Goal: Task Accomplishment & Management: Use online tool/utility

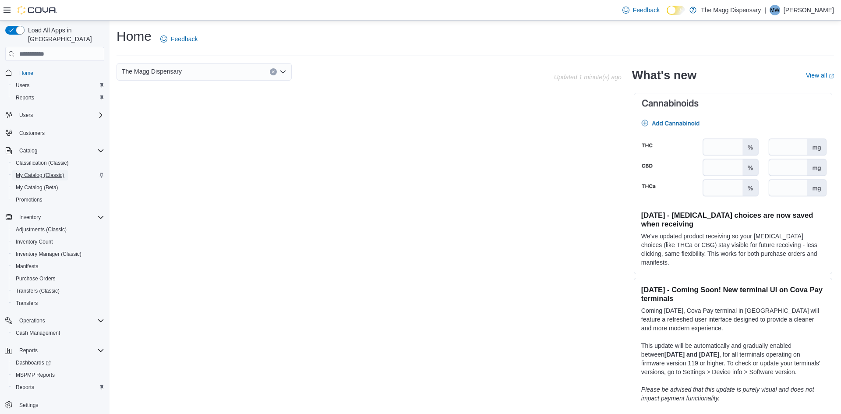
click at [27, 172] on span "My Catalog (Classic)" at bounding box center [40, 175] width 49 height 7
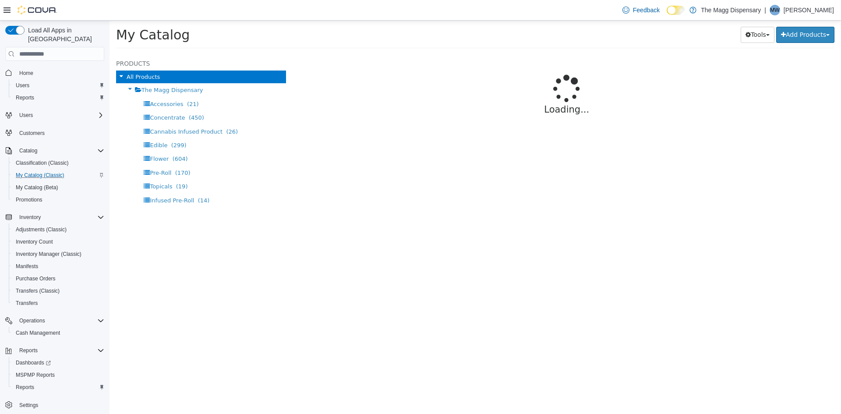
select select "**********"
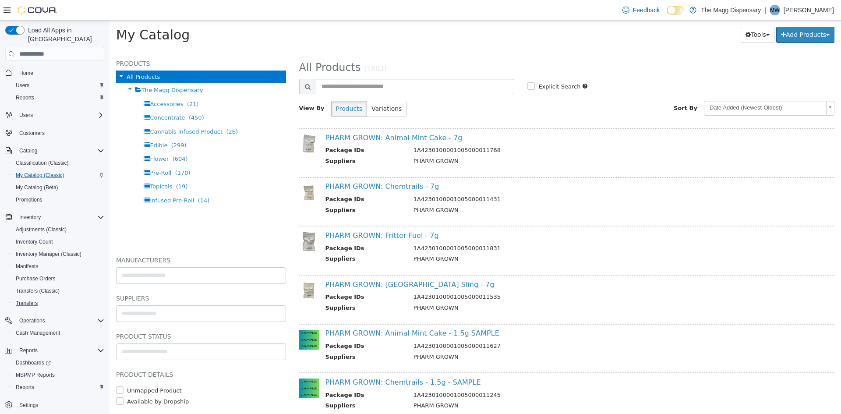
drag, startPoint x: 58, startPoint y: 297, endPoint x: 86, endPoint y: 309, distance: 30.7
click at [64, 305] on div "Home Users Reports Users Customers Catalog Classification (Classic) My Catalog …" at bounding box center [54, 238] width 99 height 349
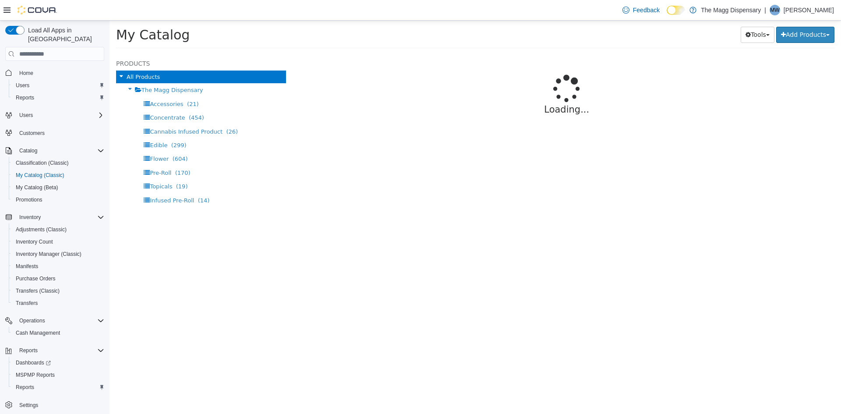
select select "**********"
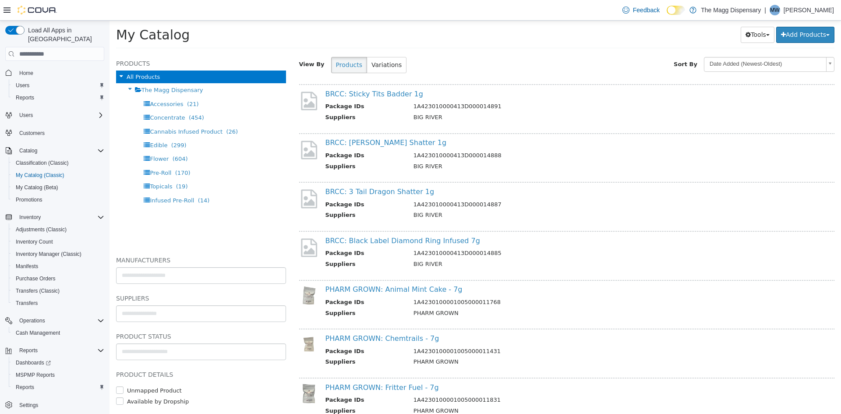
scroll to position [88, 0]
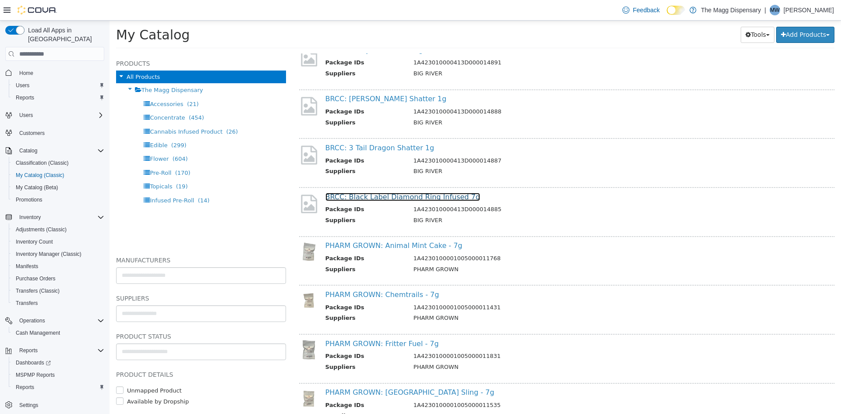
click at [440, 198] on link "BRCC: Black Label Diamond Ring Infused 7g" at bounding box center [402, 197] width 155 height 8
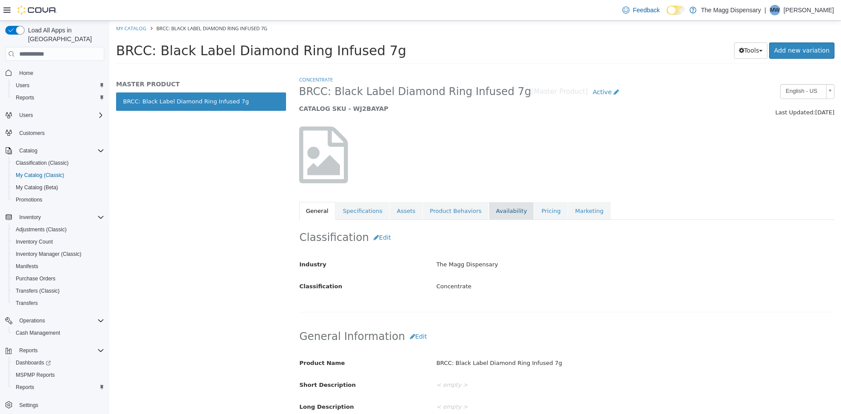
click at [497, 212] on link "Availability" at bounding box center [511, 211] width 45 height 18
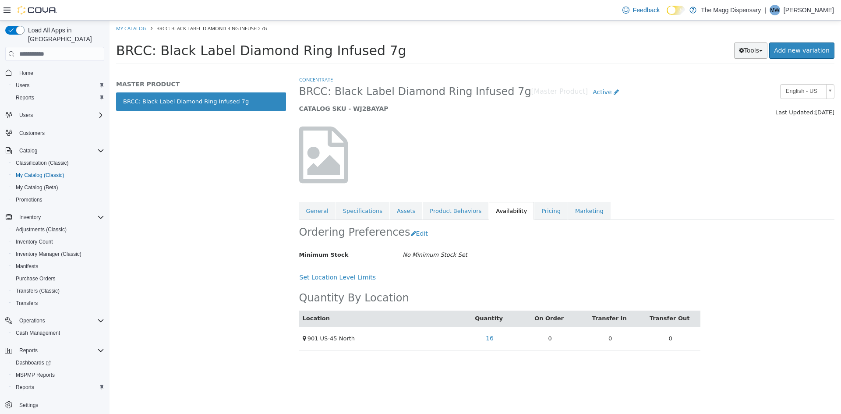
click at [750, 53] on button "Tools" at bounding box center [751, 50] width 34 height 16
click at [716, 81] on link "Print Labels" at bounding box center [732, 80] width 69 height 12
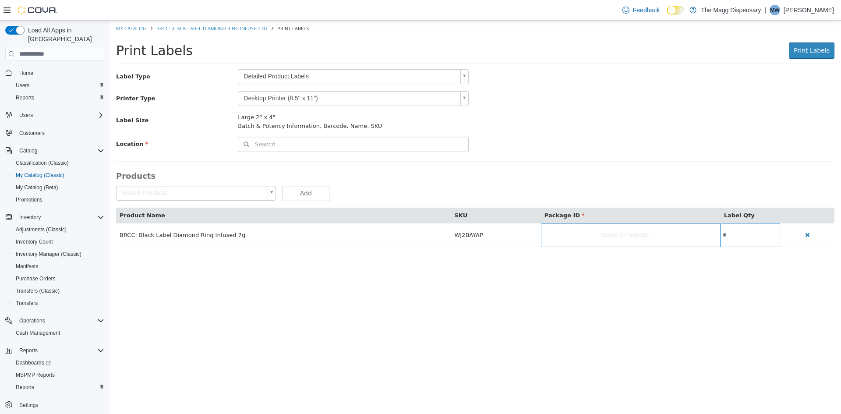
click at [371, 76] on body "Saving Bulk Changes... × My Catalog BRCC: Black Label Diamond Ring Infused 7g P…" at bounding box center [474, 139] width 731 height 236
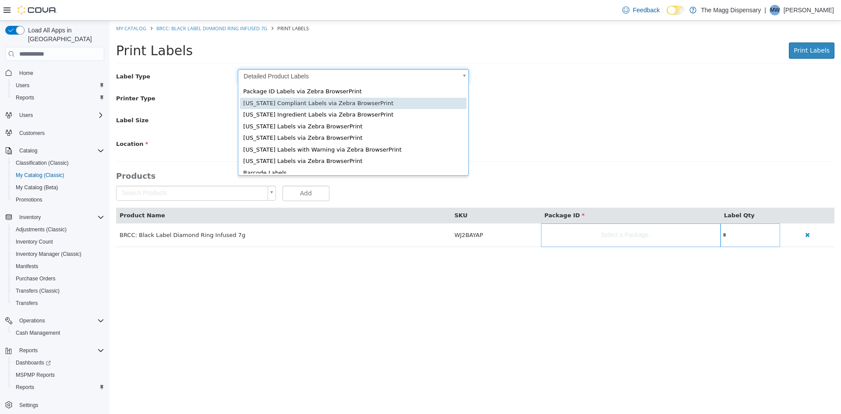
scroll to position [12, 0]
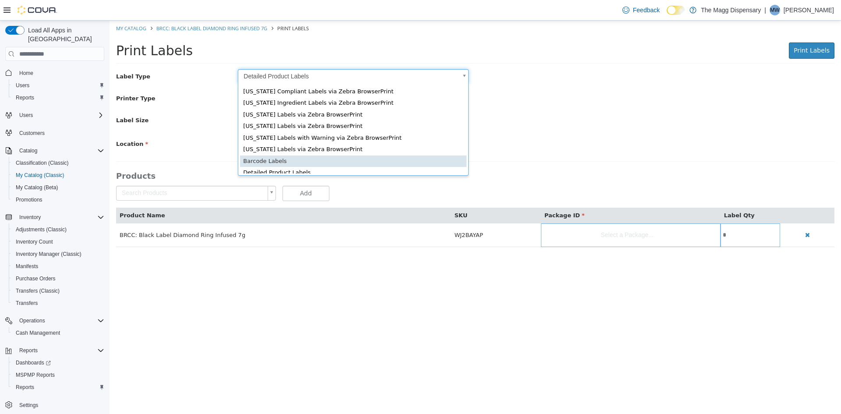
type input "*"
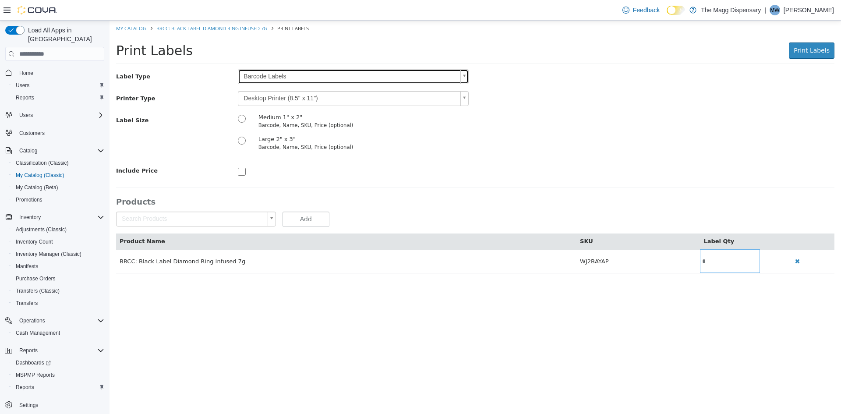
scroll to position [0, 0]
click at [298, 90] on div "Label Type Barcode Labels * Printer Type Desktop Printer (8.5" x 11") * Label S…" at bounding box center [475, 123] width 718 height 109
drag, startPoint x: 299, startPoint y: 95, endPoint x: 299, endPoint y: 99, distance: 4.4
click at [299, 95] on body "Saving Bulk Changes... × My Catalog BRCC: Black Label Diamond Ring Infused 7g P…" at bounding box center [474, 152] width 731 height 262
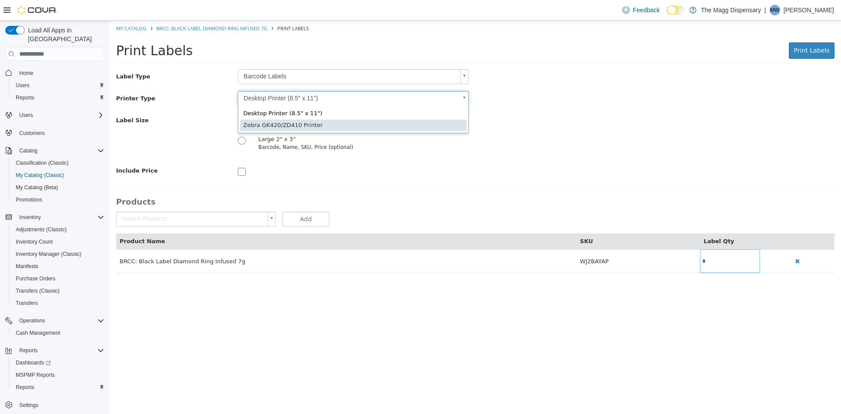
type input "*"
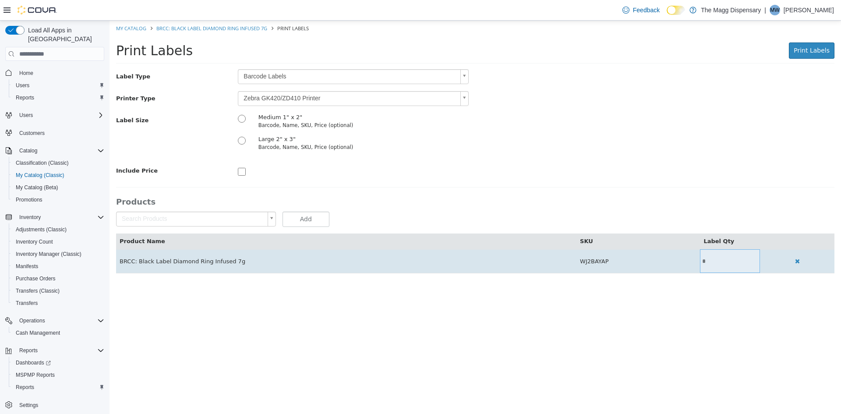
click at [711, 261] on input "*" at bounding box center [730, 261] width 60 height 7
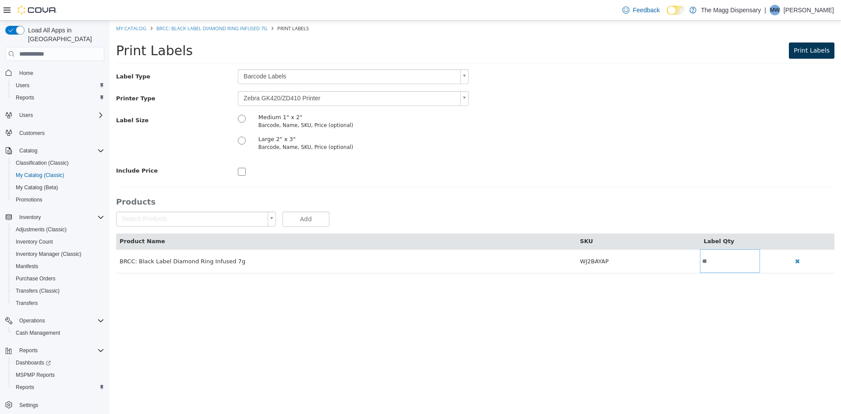
type input "**"
click at [804, 49] on span "Print Labels" at bounding box center [812, 50] width 36 height 7
click at [127, 25] on li "My Catalog" at bounding box center [132, 28] width 32 height 8
click at [130, 28] on link "My Catalog" at bounding box center [131, 28] width 30 height 7
select select "**********"
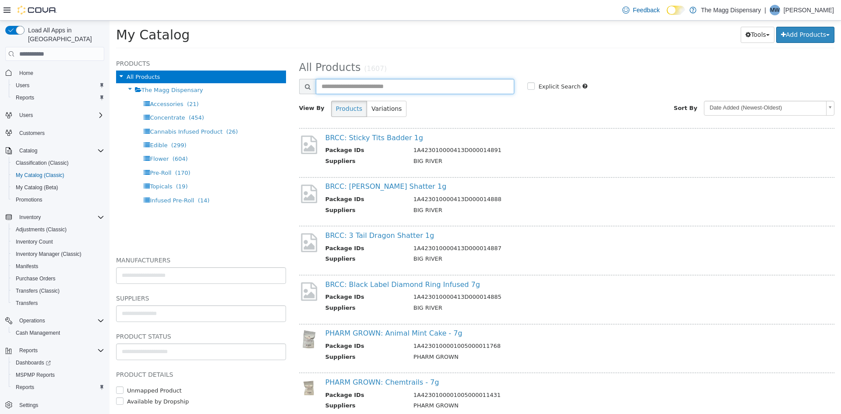
click at [395, 83] on input "text" at bounding box center [415, 86] width 199 height 15
type input "**********"
select select "**********"
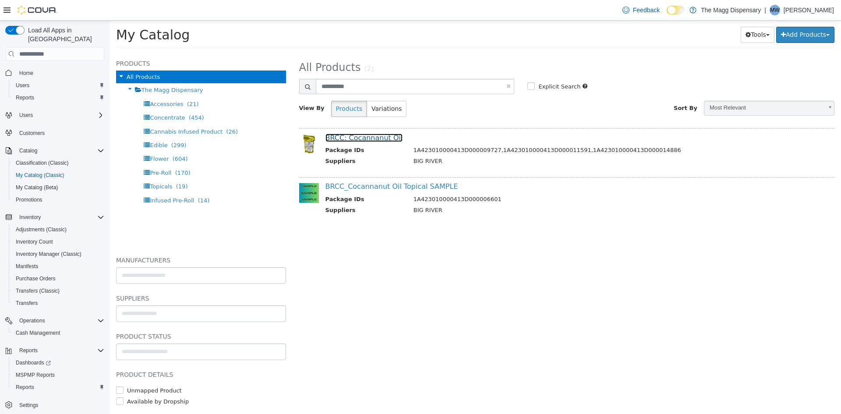
click at [361, 139] on link "BRCC: Cocannanut Oil" at bounding box center [364, 138] width 78 height 8
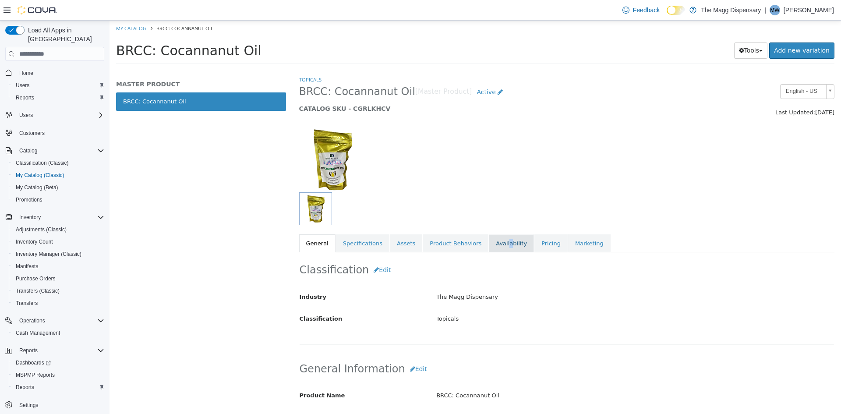
click at [493, 242] on link "Availability" at bounding box center [511, 243] width 45 height 18
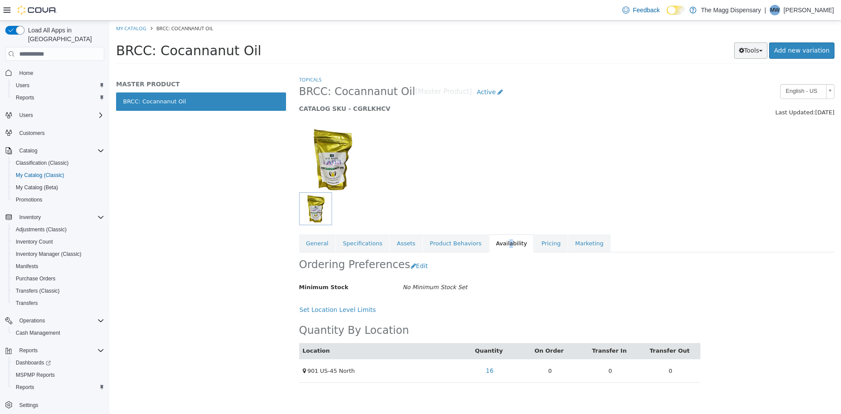
click at [766, 52] on button "Tools" at bounding box center [751, 50] width 34 height 16
click at [741, 83] on link "Print Labels" at bounding box center [732, 80] width 69 height 12
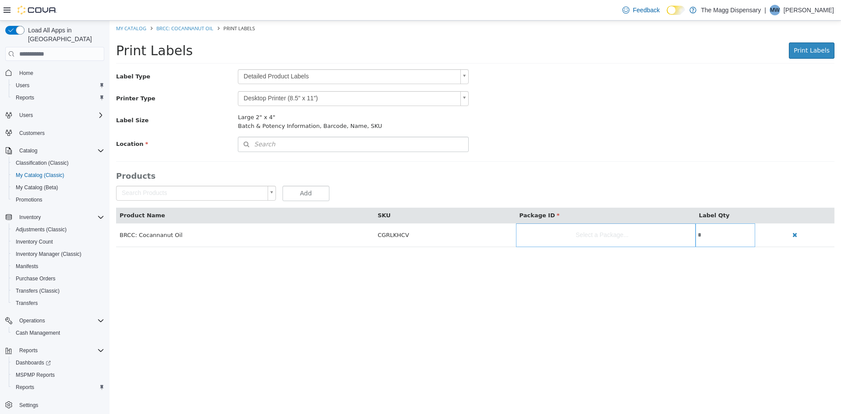
click at [381, 75] on body "Saving Bulk Changes... × My Catalog BRCC: Cocannanut Oil Print Labels Print Lab…" at bounding box center [474, 139] width 731 height 236
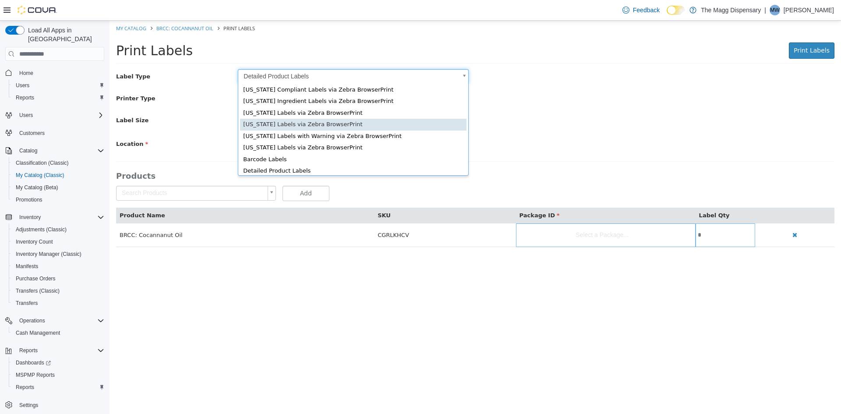
scroll to position [12, 0]
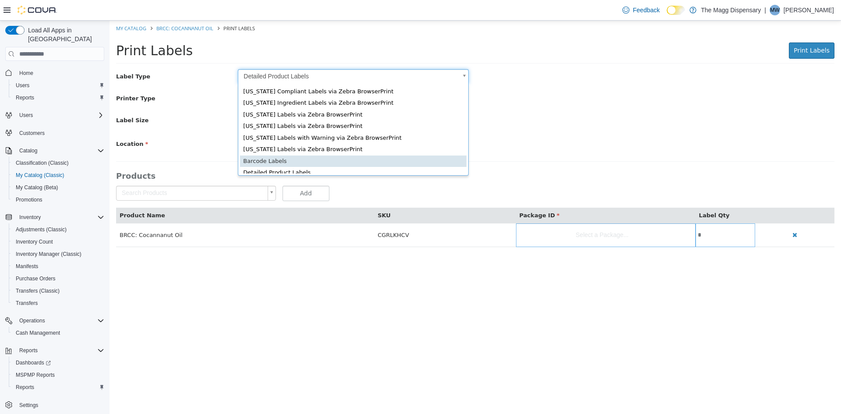
type input "*"
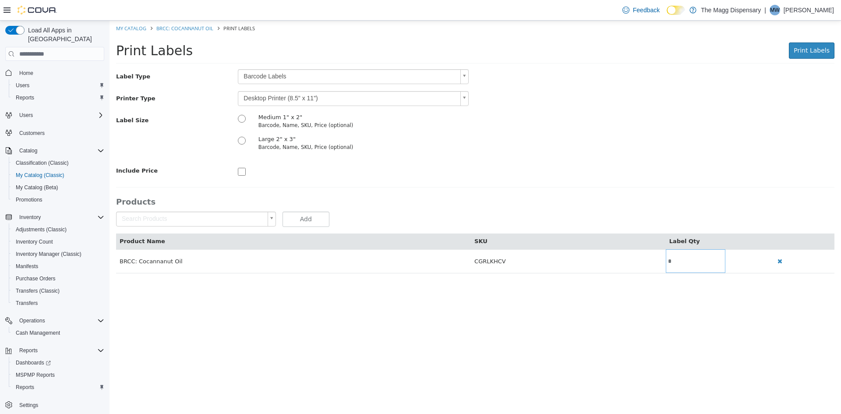
click at [302, 95] on body "Saving Bulk Changes... × My Catalog BRCC: Cocannanut Oil Print Labels Print Lab…" at bounding box center [474, 152] width 731 height 262
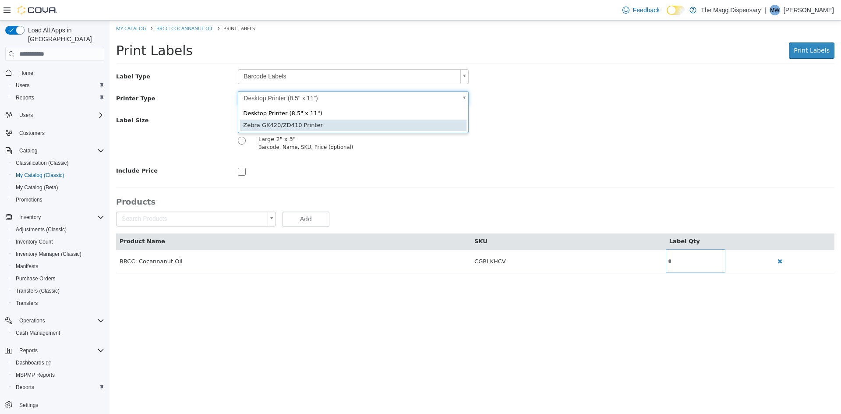
scroll to position [0, 3]
type input "*"
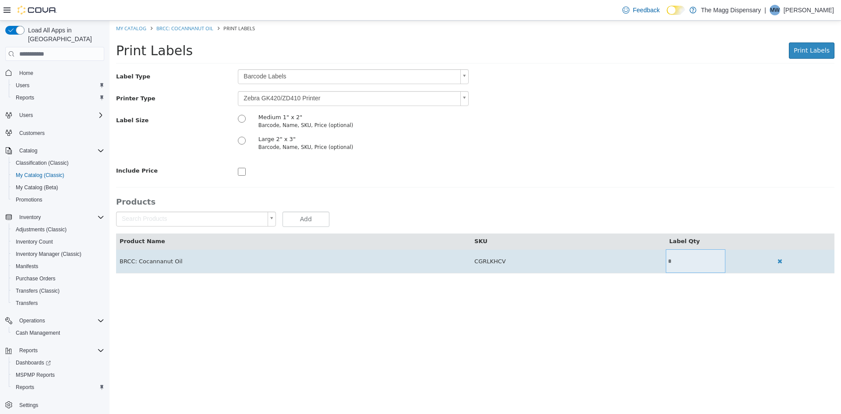
click at [676, 261] on input "*" at bounding box center [696, 261] width 60 height 7
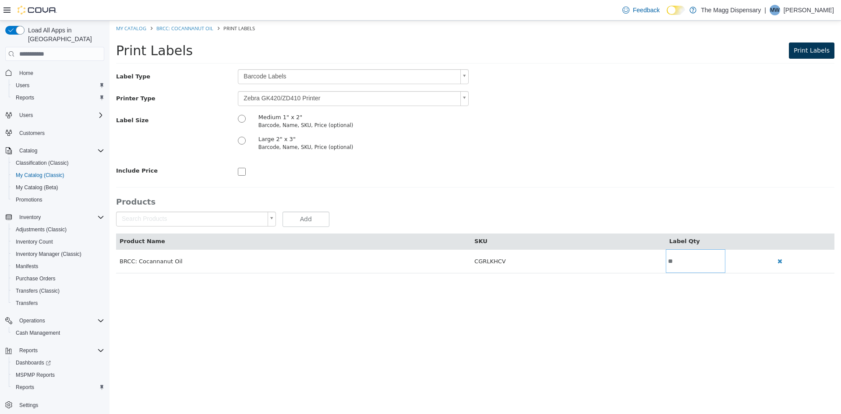
type input "**"
click at [807, 51] on span "Print Labels" at bounding box center [812, 50] width 36 height 7
click at [135, 25] on link "My Catalog" at bounding box center [131, 28] width 30 height 7
select select "**********"
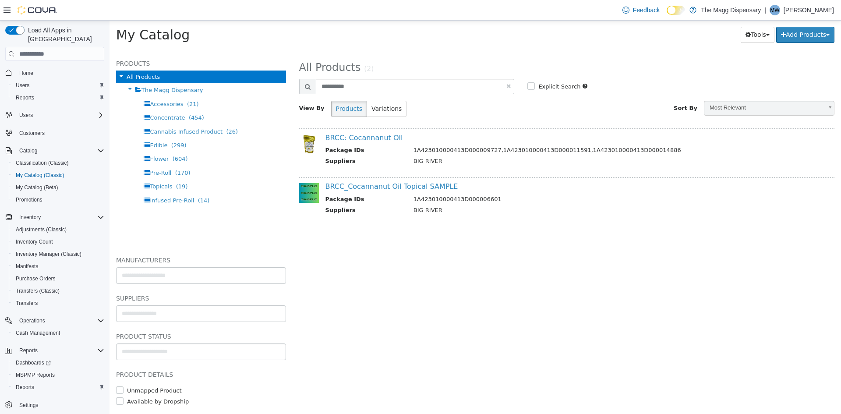
click at [508, 84] on link at bounding box center [508, 86] width 4 height 6
select select "**********"
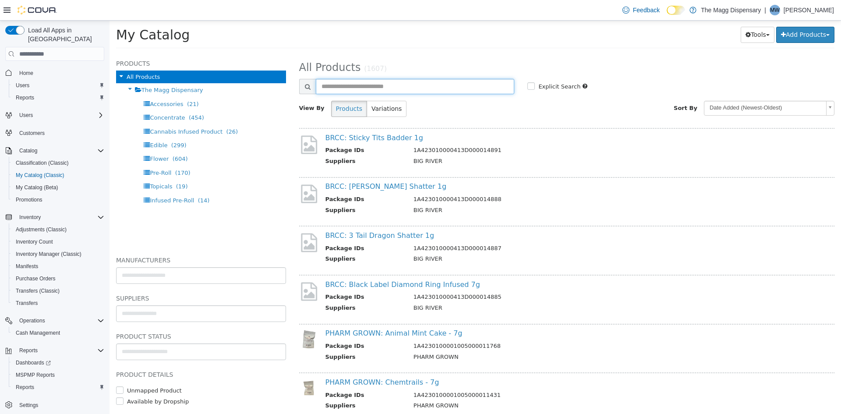
click at [404, 84] on input "text" at bounding box center [415, 86] width 199 height 15
type input "**********"
select select "**********"
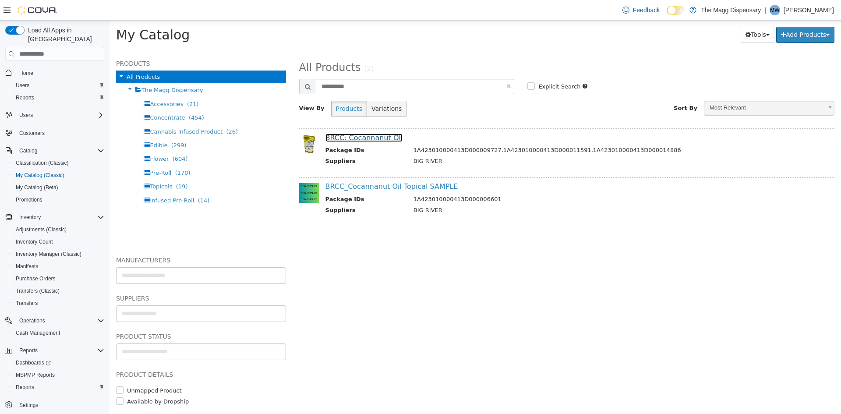
click at [371, 134] on link "BRCC: Cocannanut Oil" at bounding box center [364, 138] width 78 height 8
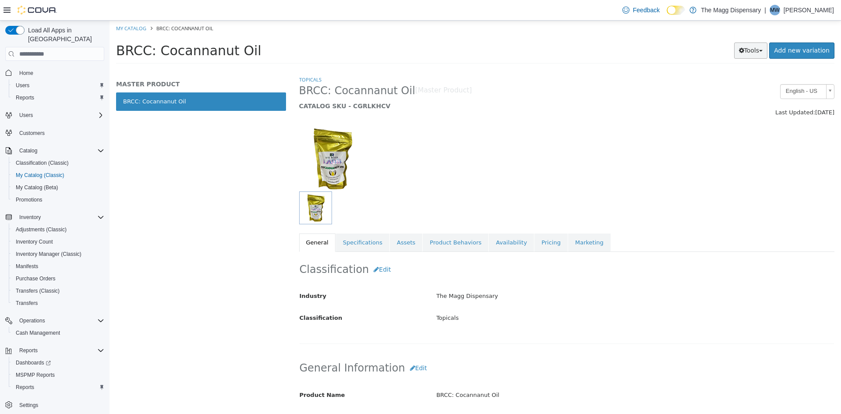
click at [751, 52] on button "Tools" at bounding box center [751, 50] width 34 height 16
click at [740, 79] on link "Print Labels" at bounding box center [732, 80] width 69 height 12
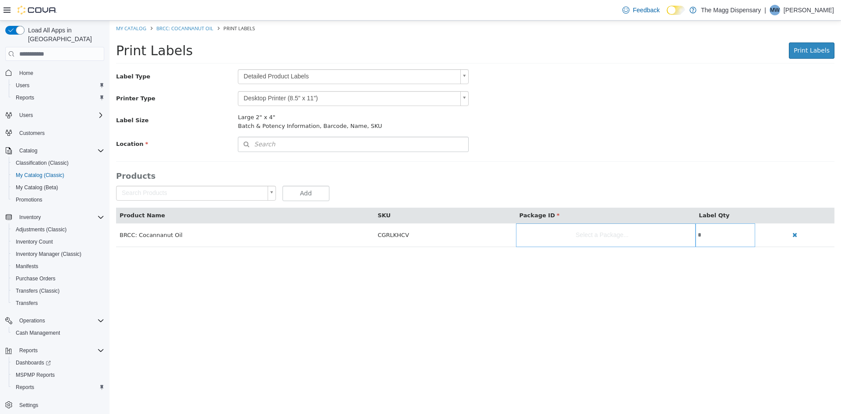
click at [373, 71] on body "Saving Bulk Changes... × My Catalog BRCC: Cocannanut Oil Print Labels Print Lab…" at bounding box center [474, 139] width 731 height 236
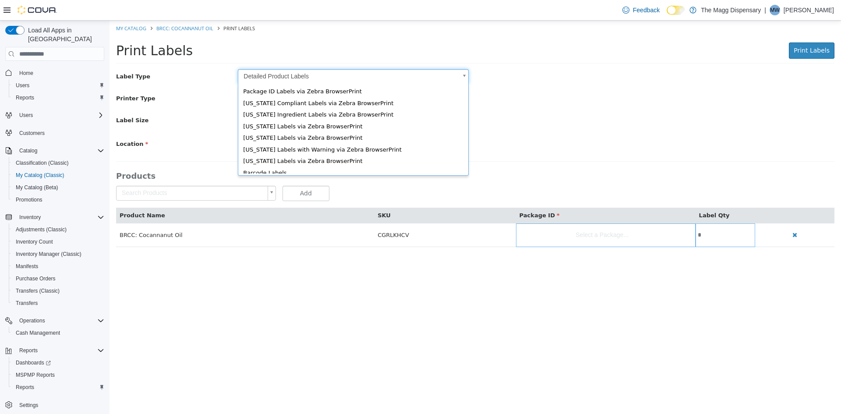
scroll to position [12, 0]
type input "*"
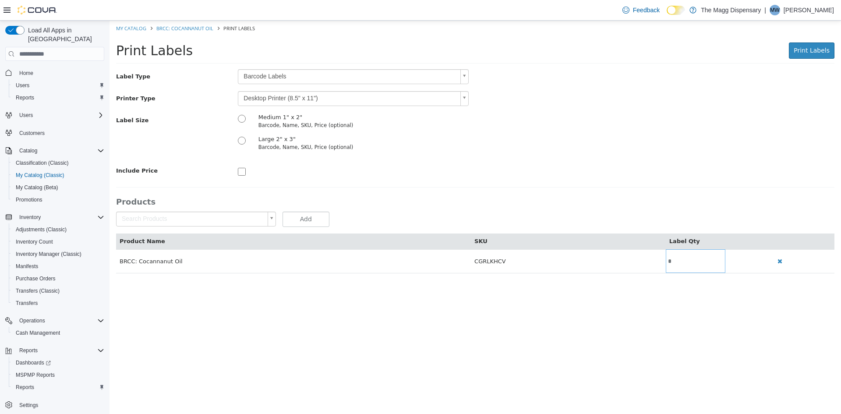
click at [296, 100] on body "Saving Bulk Changes... × My Catalog BRCC: Cocannanut Oil Print Labels Print Lab…" at bounding box center [474, 152] width 731 height 262
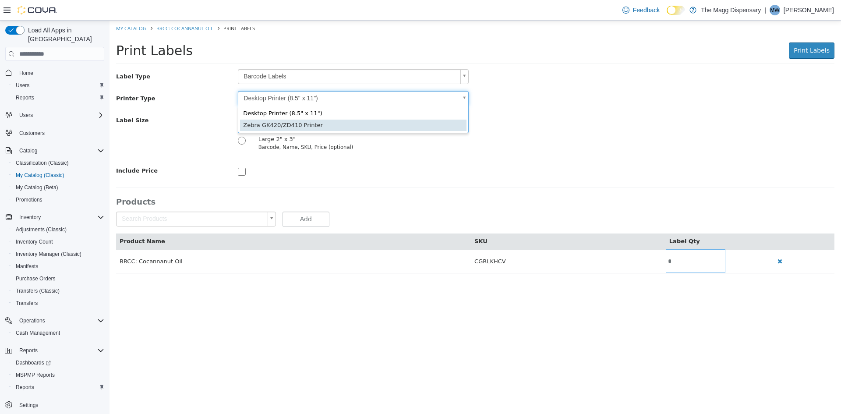
type input "*"
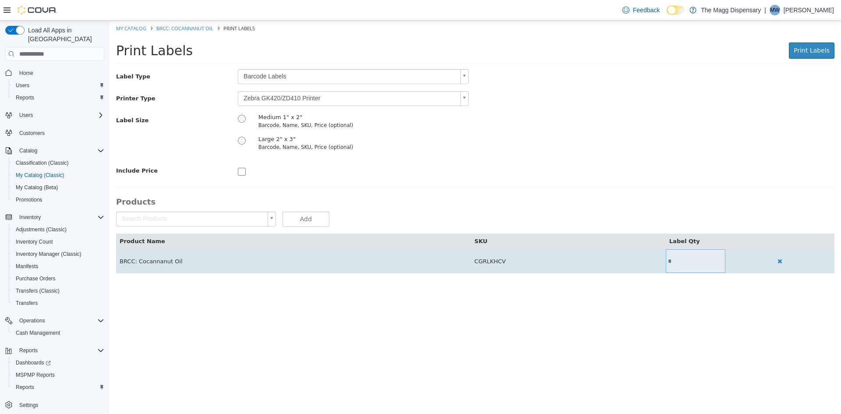
drag, startPoint x: 704, startPoint y: 257, endPoint x: 704, endPoint y: 264, distance: 7.4
click at [704, 258] on input "*" at bounding box center [696, 261] width 60 height 7
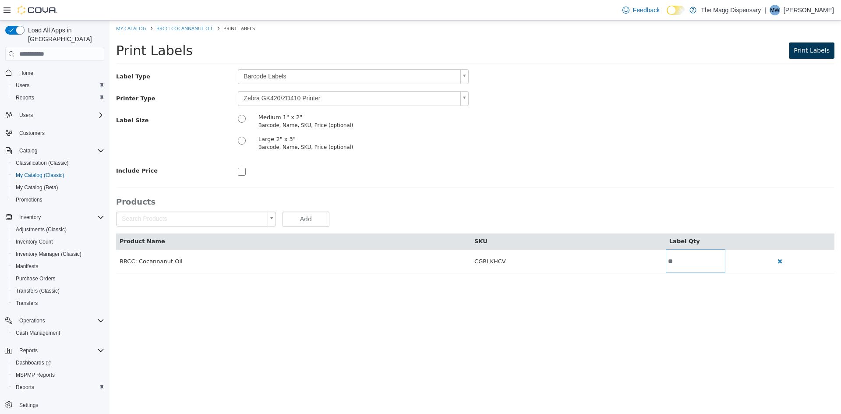
type input "**"
click at [826, 53] on span "Print Labels" at bounding box center [812, 50] width 36 height 7
click at [131, 27] on link "My Catalog" at bounding box center [131, 28] width 30 height 7
select select "**********"
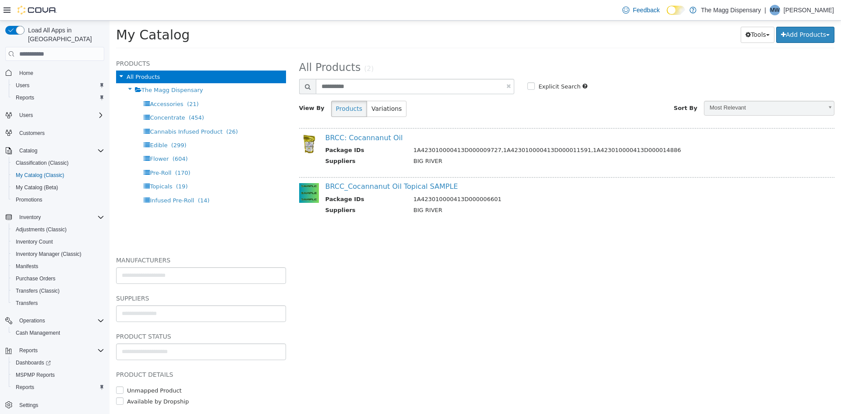
click at [508, 86] on link at bounding box center [508, 86] width 4 height 6
select select "**********"
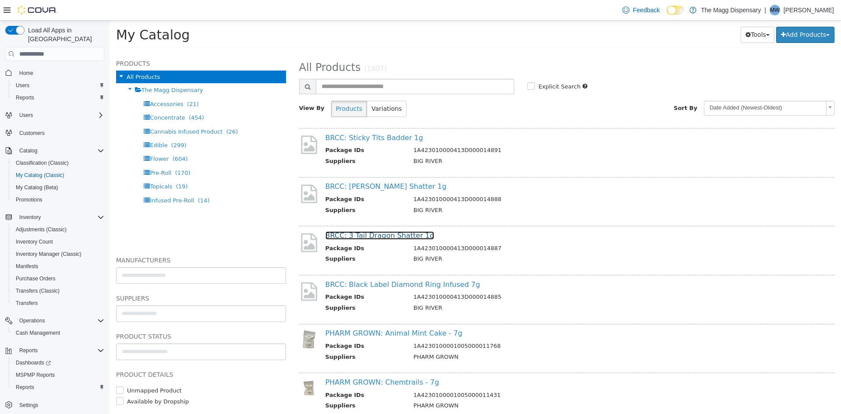
click at [402, 239] on link "BRCC: 3 Tail Dragon Shatter 1g" at bounding box center [379, 235] width 109 height 8
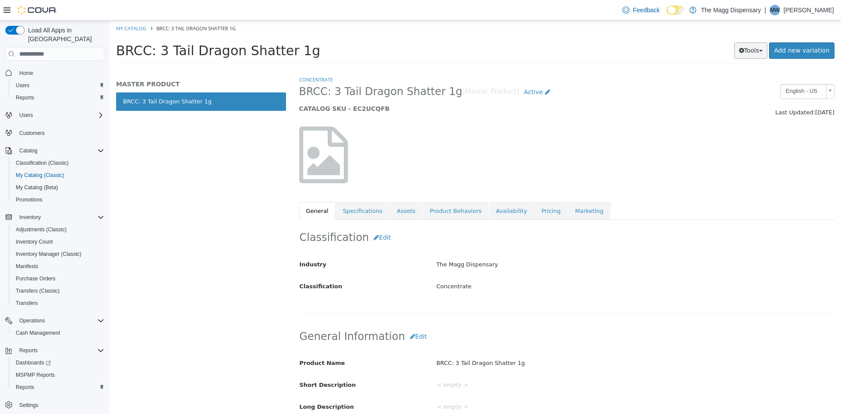
click at [740, 52] on button "Tools" at bounding box center [751, 50] width 34 height 16
click at [730, 79] on link "Print Labels" at bounding box center [732, 80] width 69 height 12
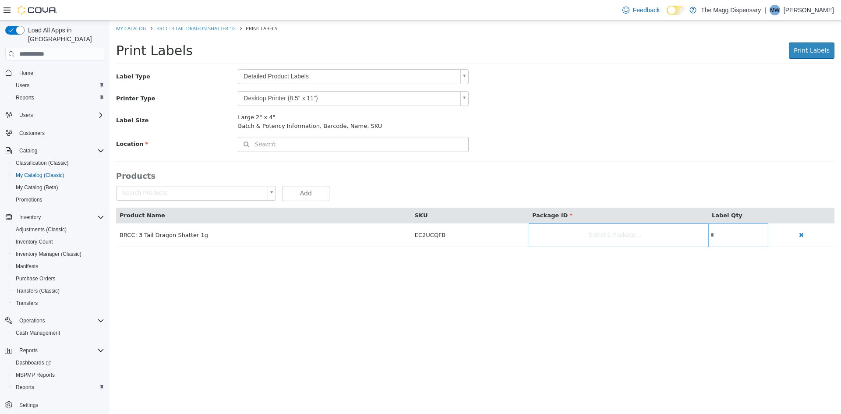
scroll to position [14, 0]
drag, startPoint x: 352, startPoint y: 78, endPoint x: 345, endPoint y: 78, distance: 7.4
click at [346, 78] on body "Saving Bulk Changes... × My Catalog BRCC: 3 Tail Dragon Shatter 1g Print Labels…" at bounding box center [474, 139] width 731 height 236
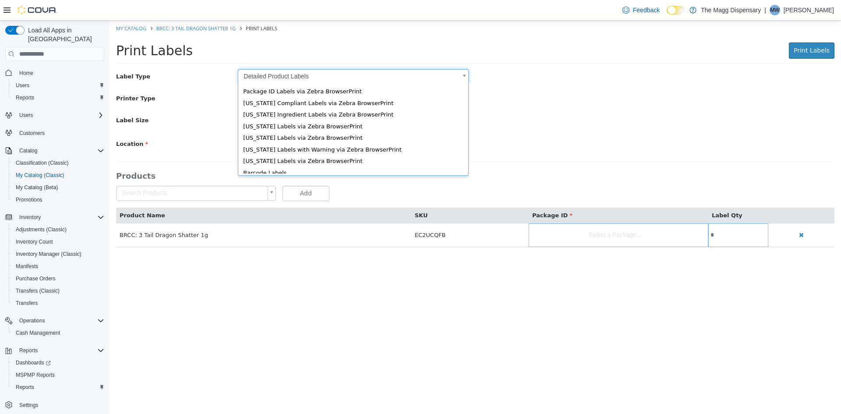
scroll to position [12, 0]
type input "*"
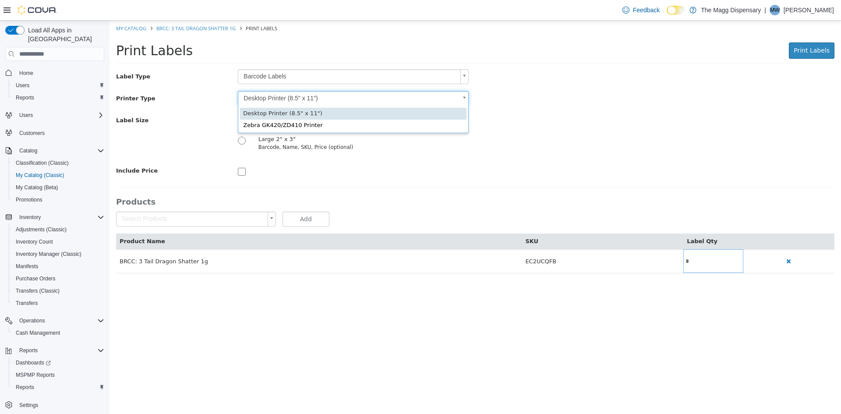
click at [305, 95] on body "Saving Bulk Changes... × My Catalog BRCC: 3 Tail Dragon Shatter 1g Print Labels…" at bounding box center [474, 152] width 731 height 262
type input "*"
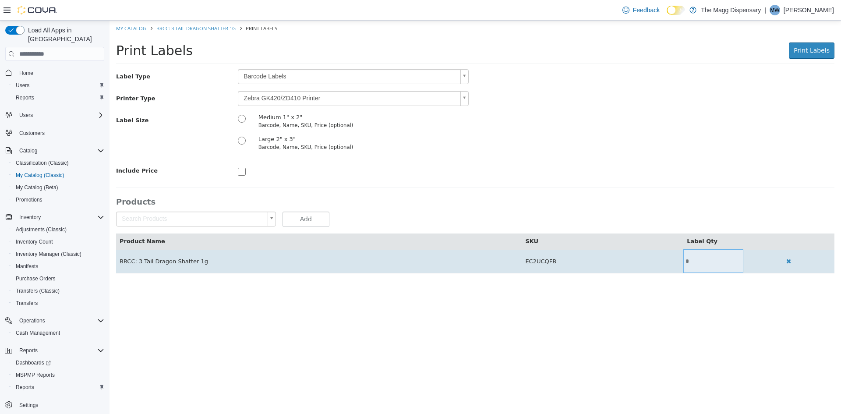
click at [683, 264] on input "*" at bounding box center [713, 261] width 60 height 7
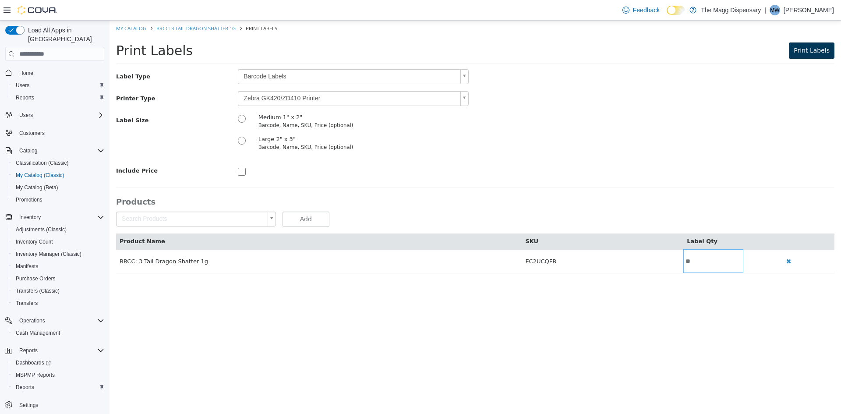
type input "**"
click at [809, 56] on button "Print Labels" at bounding box center [812, 50] width 46 height 16
click at [138, 26] on link "My Catalog" at bounding box center [131, 28] width 30 height 7
select select "**********"
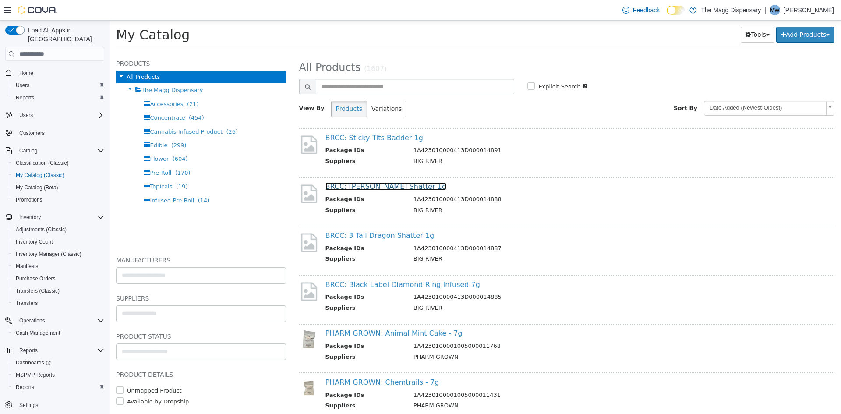
click at [404, 187] on link "BRCC: [PERSON_NAME] Shatter 1g" at bounding box center [385, 186] width 121 height 8
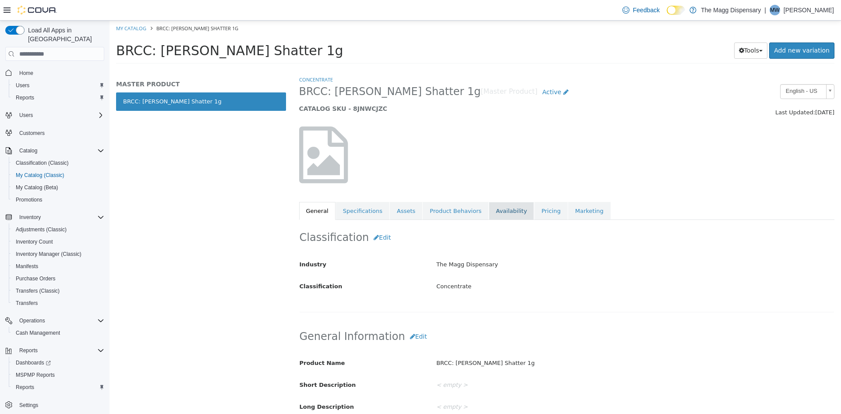
click at [489, 205] on link "Availability" at bounding box center [511, 211] width 45 height 18
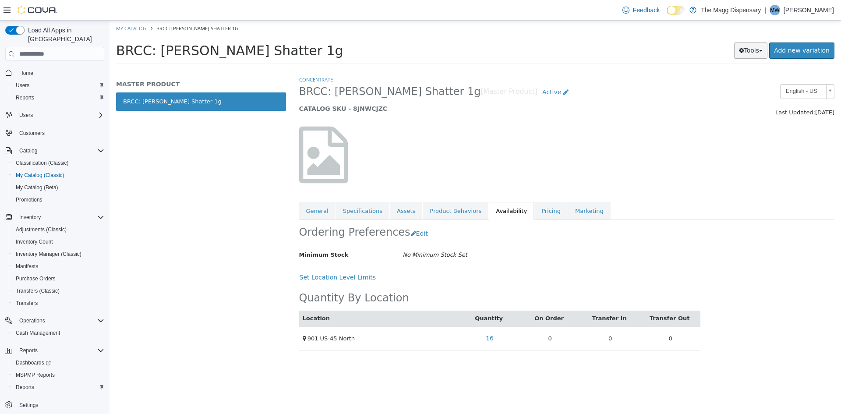
click at [756, 49] on button "Tools" at bounding box center [751, 50] width 34 height 16
click at [731, 80] on link "Print Labels" at bounding box center [732, 80] width 69 height 12
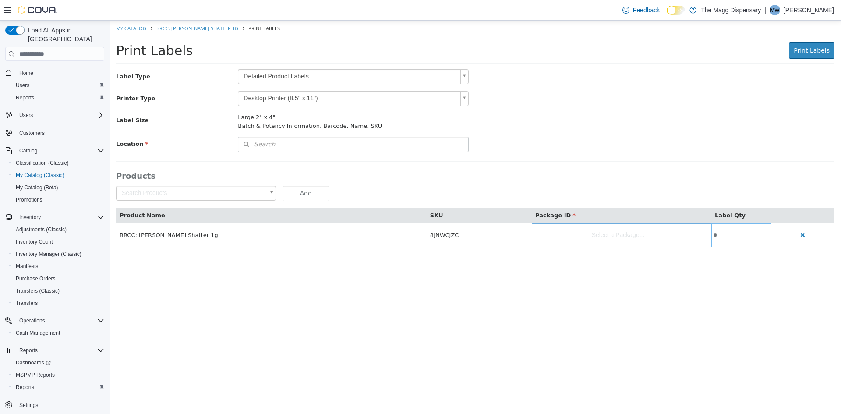
drag, startPoint x: 343, startPoint y: 79, endPoint x: 339, endPoint y: 84, distance: 6.3
click at [343, 79] on body "Saving Bulk Changes... × My Catalog BRCC: [PERSON_NAME] Shatter 1g Print Labels…" at bounding box center [474, 139] width 731 height 236
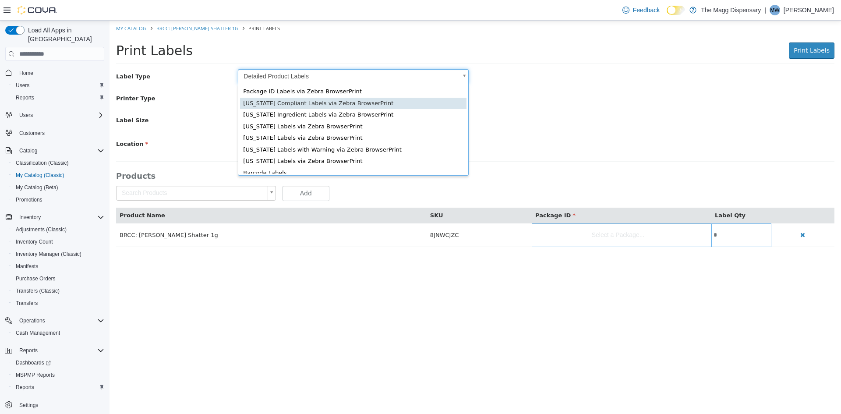
scroll to position [12, 0]
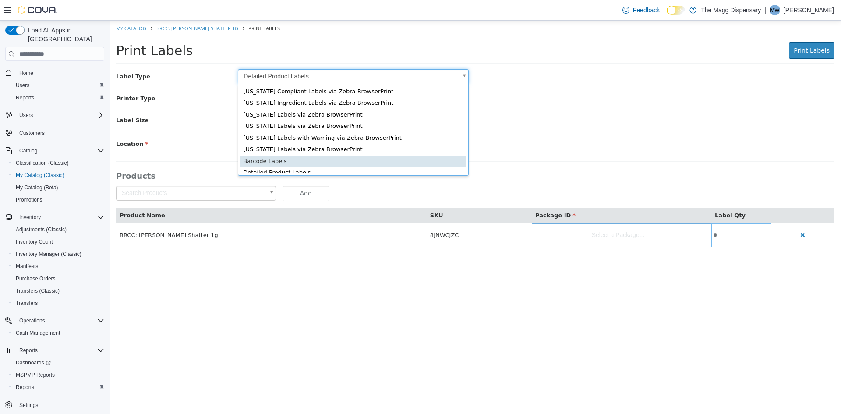
type input "*"
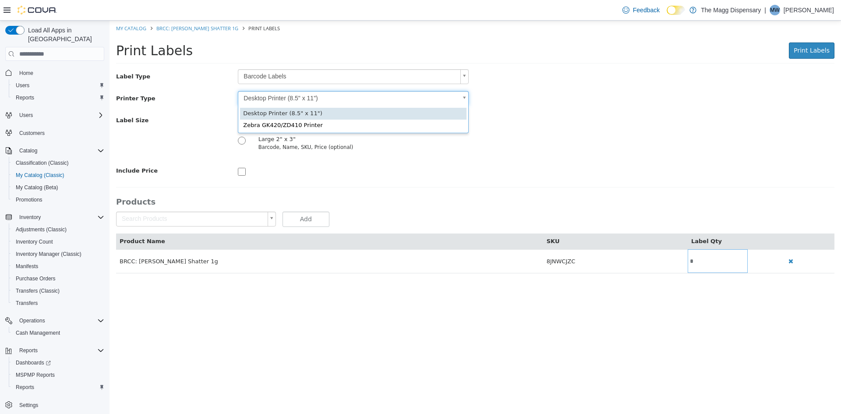
click at [316, 95] on body "Saving Bulk Changes... × My Catalog BRCC: [PERSON_NAME] Shatter 1g Print Labels…" at bounding box center [474, 152] width 731 height 262
type input "*"
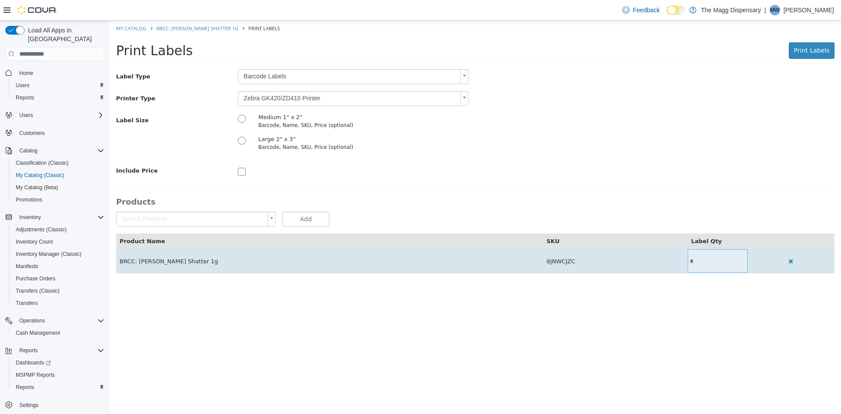
click at [688, 258] on input "*" at bounding box center [718, 261] width 60 height 7
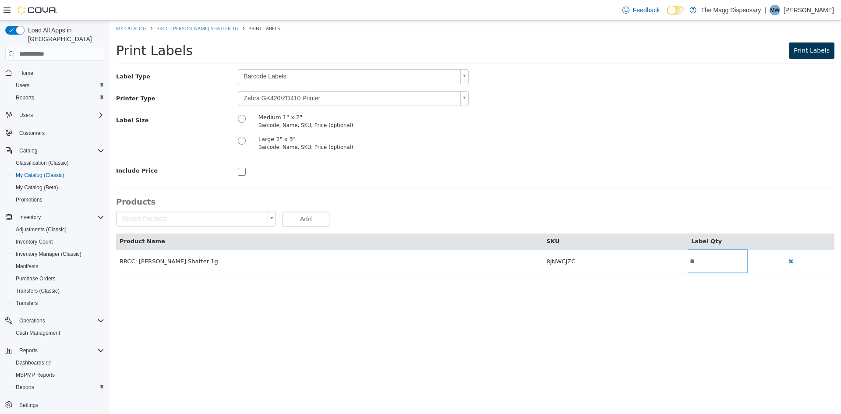
type input "**"
click at [816, 49] on span "Print Labels" at bounding box center [812, 50] width 36 height 7
click at [138, 25] on link "My Catalog" at bounding box center [131, 28] width 30 height 7
select select "**********"
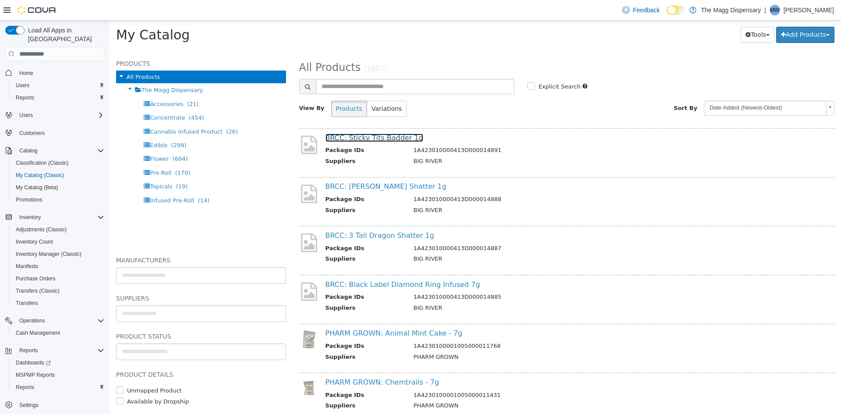
click at [391, 137] on link "BRCC: Sticky Tits Badder 1g" at bounding box center [374, 138] width 98 height 8
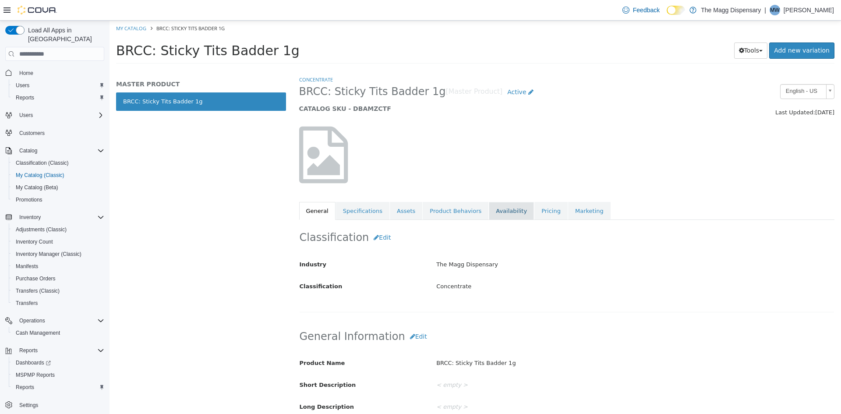
click at [489, 210] on link "Availability" at bounding box center [511, 211] width 45 height 18
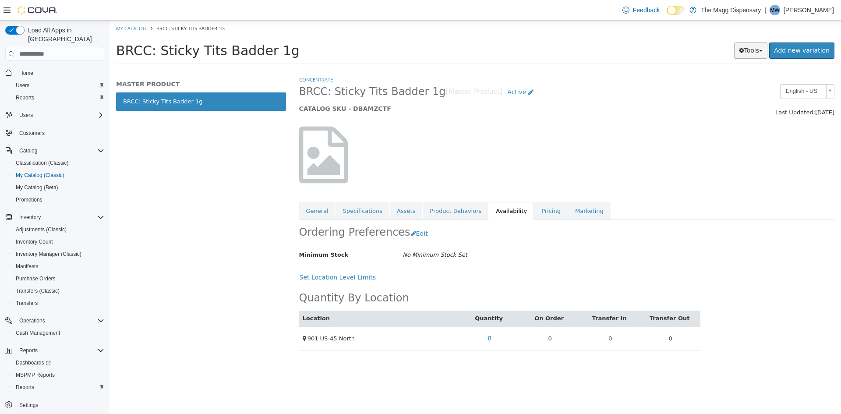
click at [741, 50] on button "Tools" at bounding box center [751, 50] width 34 height 16
click at [720, 78] on link "Print Labels" at bounding box center [732, 80] width 69 height 12
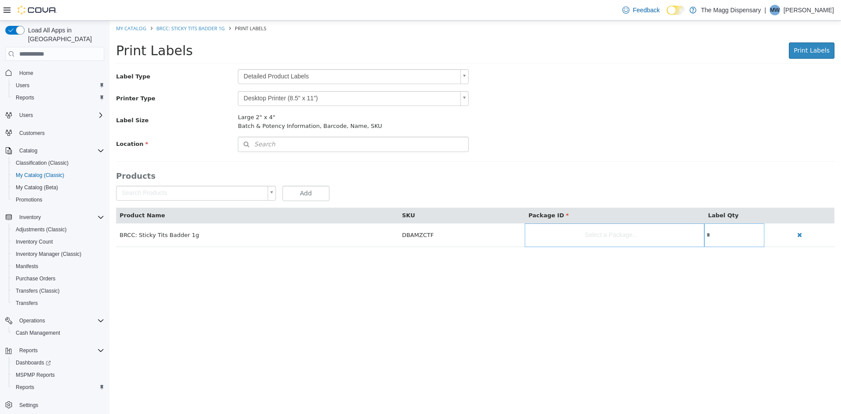
click at [346, 69] on body "Saving Bulk Changes... × My Catalog BRCC: Sticky Tits Badder 1g Print Labels Pr…" at bounding box center [474, 139] width 731 height 236
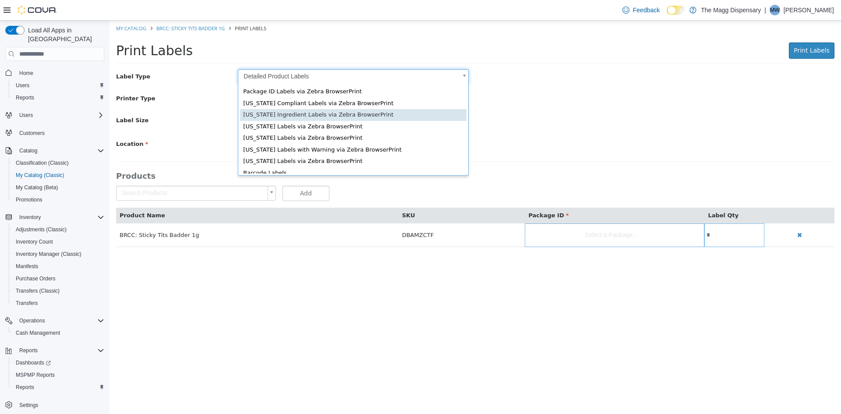
scroll to position [12, 0]
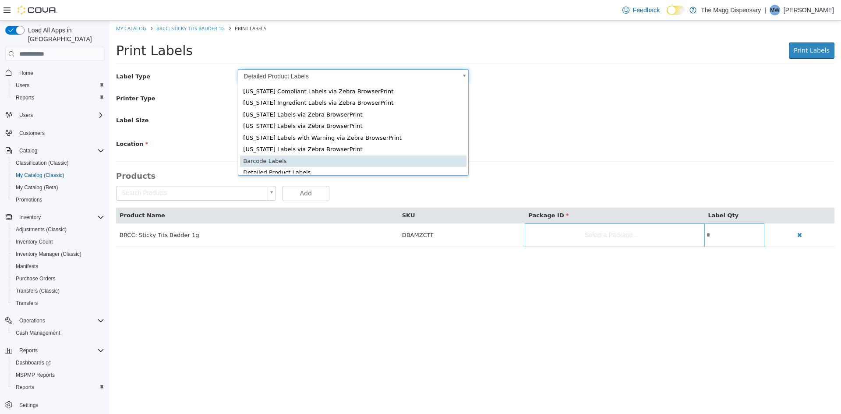
type input "*"
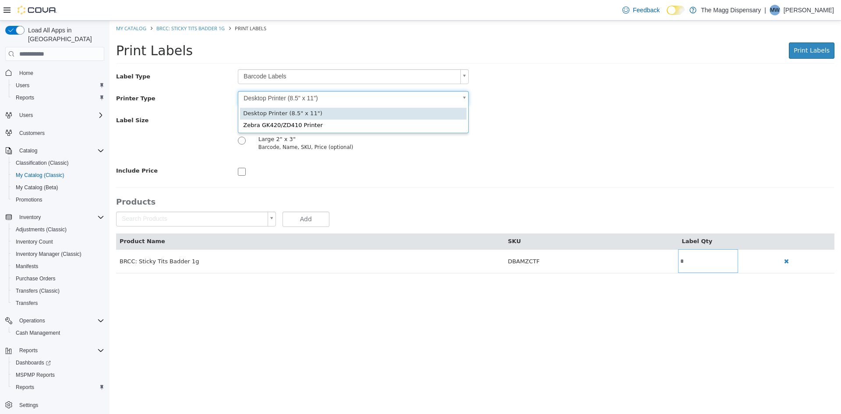
click at [297, 98] on body "Saving Bulk Changes... × My Catalog BRCC: Sticky Tits Badder 1g Print Labels Pr…" at bounding box center [474, 152] width 731 height 262
type input "*"
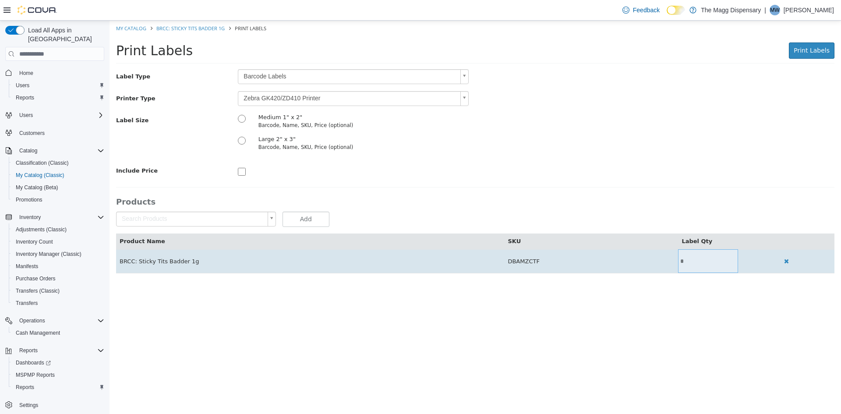
click at [704, 261] on input "*" at bounding box center [708, 261] width 60 height 7
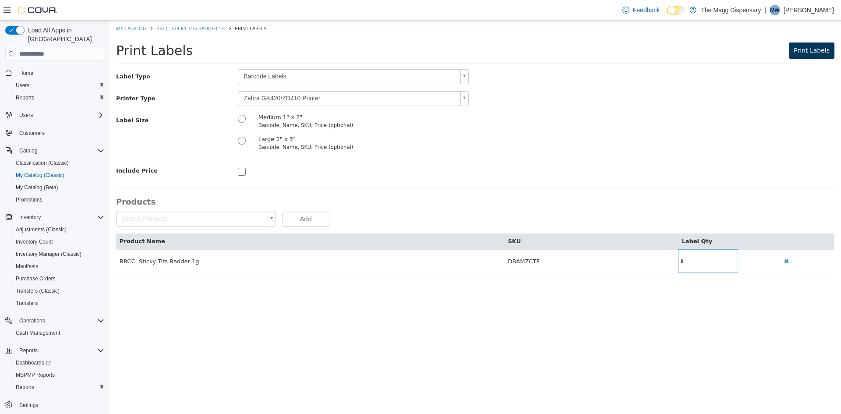
type input "*"
click at [832, 43] on button "Print Labels" at bounding box center [812, 50] width 46 height 16
click at [140, 27] on link "My Catalog" at bounding box center [131, 28] width 30 height 7
select select "**********"
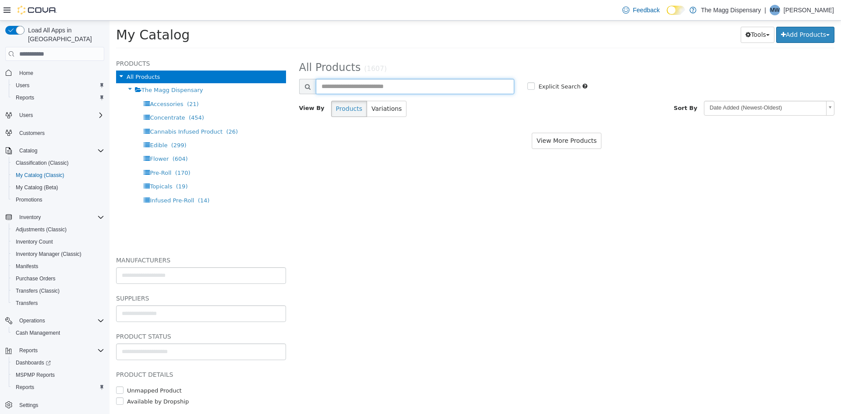
click at [394, 88] on input "text" at bounding box center [415, 86] width 199 height 15
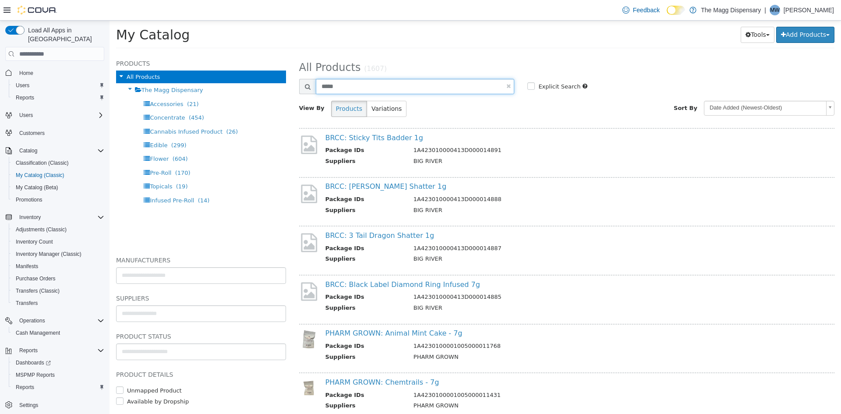
type input "*****"
select select "**********"
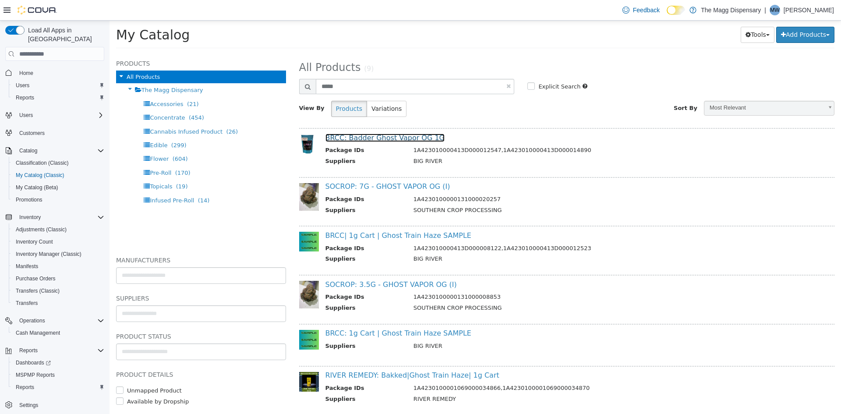
click at [407, 141] on link "BRCC: Badder Ghost Vapor OG 1G" at bounding box center [385, 138] width 120 height 8
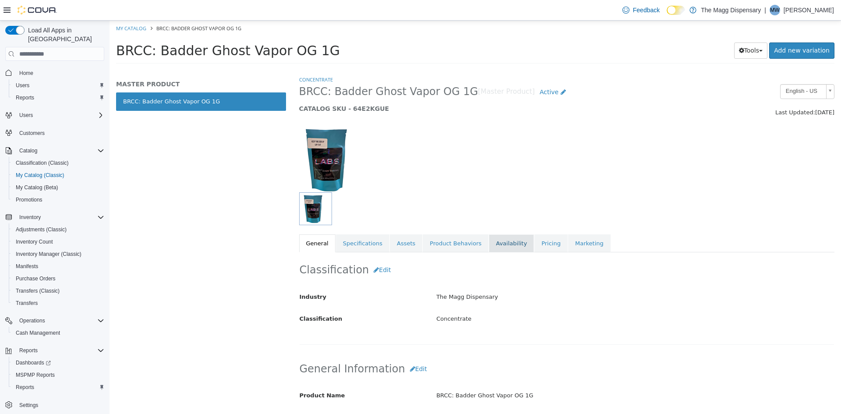
click at [489, 240] on link "Availability" at bounding box center [511, 243] width 45 height 18
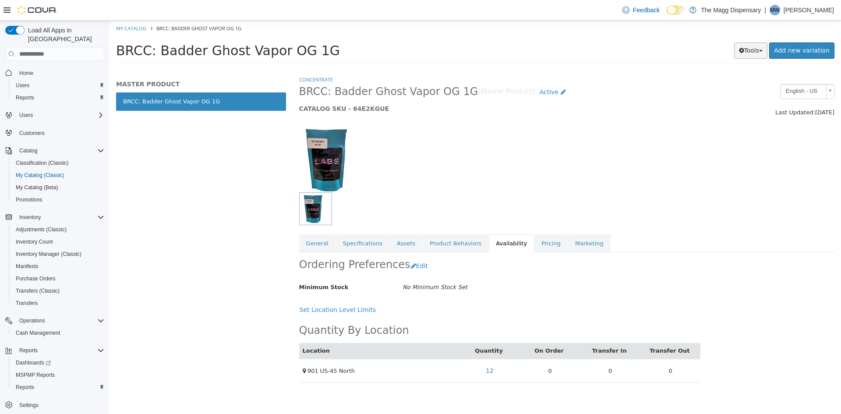
click at [751, 48] on button "Tools" at bounding box center [751, 50] width 34 height 16
click at [724, 83] on link "Print Labels" at bounding box center [732, 80] width 69 height 12
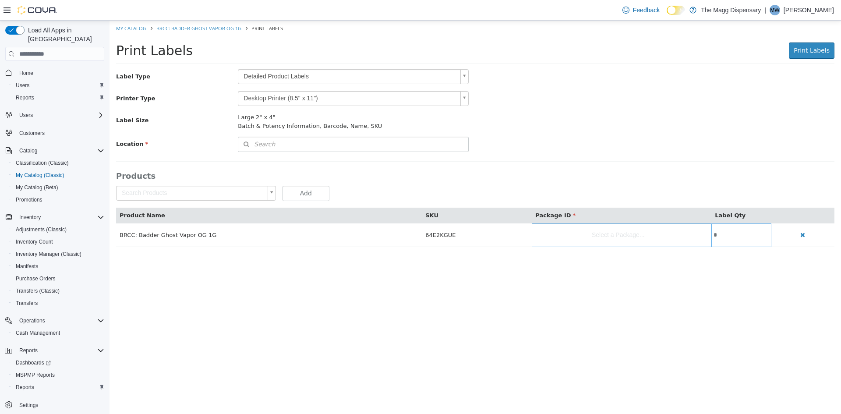
click at [289, 78] on body "Saving Bulk Changes... × My Catalog BRCC: Badder Ghost Vapor OG 1G Print Labels…" at bounding box center [474, 139] width 731 height 236
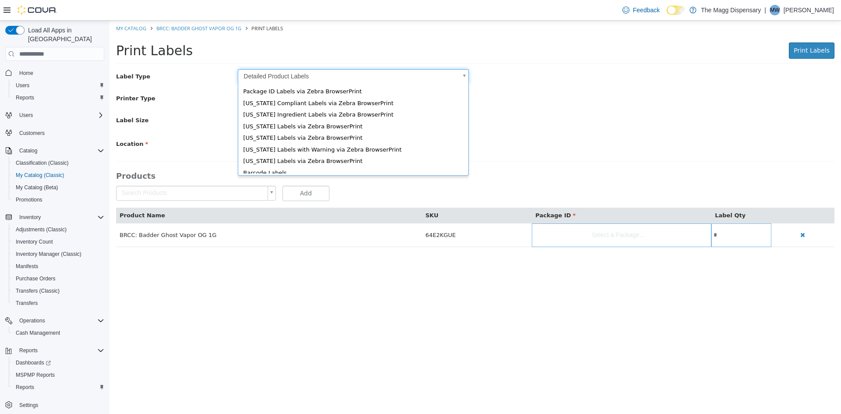
scroll to position [12, 0]
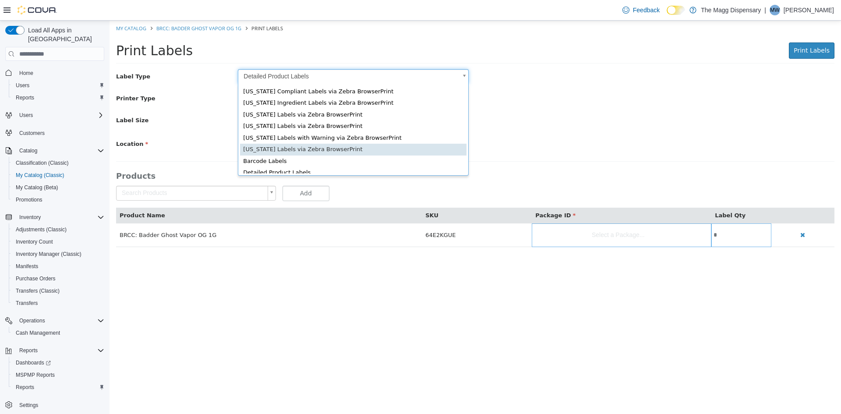
type input "*"
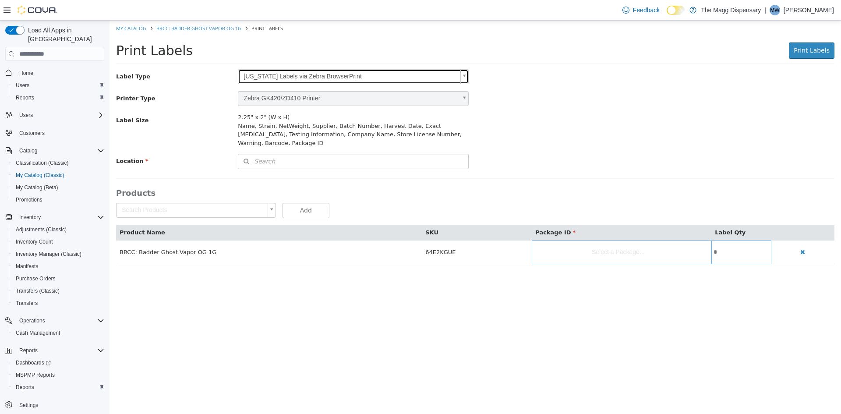
scroll to position [0, 0]
click at [288, 78] on body "Saving Bulk Changes... × My Catalog BRCC: Badder Ghost Vapor OG 1G Print Labels…" at bounding box center [474, 147] width 731 height 253
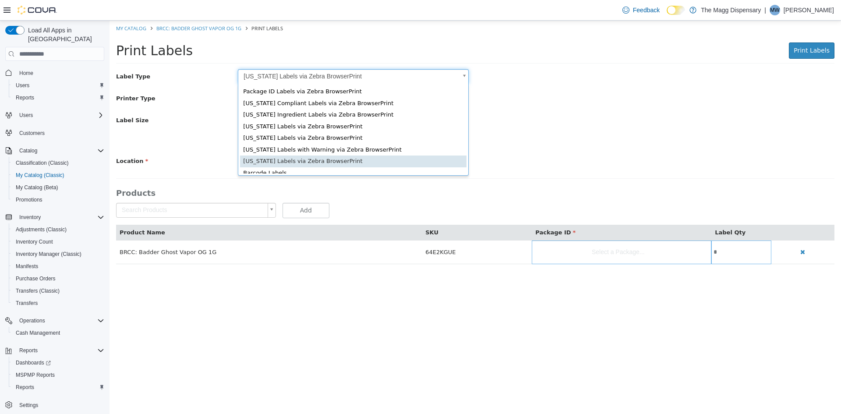
scroll to position [2, 0]
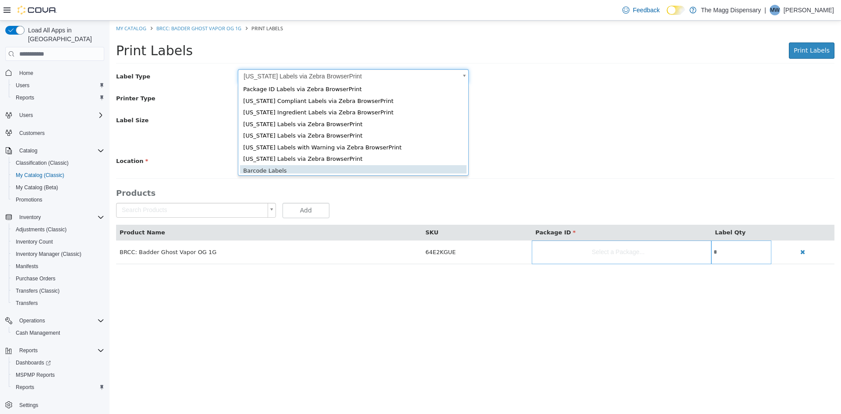
type input "*"
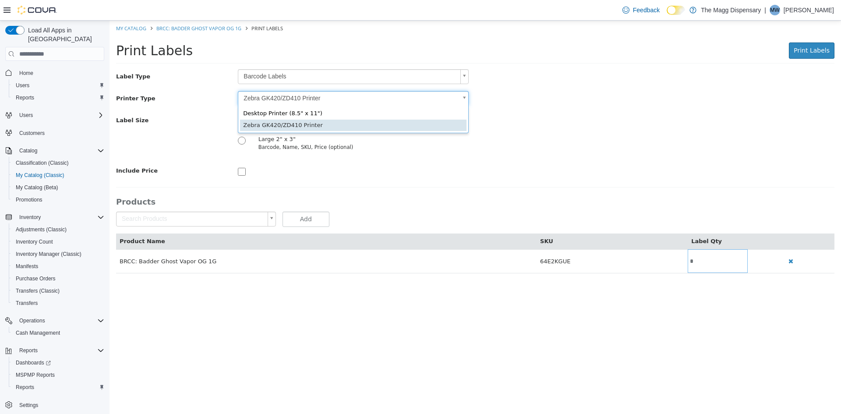
click at [292, 93] on body "Saving Bulk Changes... × My Catalog BRCC: Badder Ghost Vapor OG 1G Print Labels…" at bounding box center [474, 152] width 731 height 262
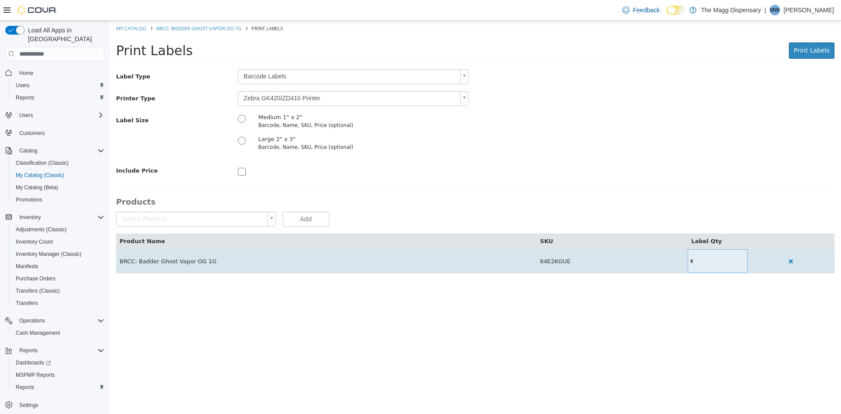
click at [716, 264] on input "*" at bounding box center [718, 261] width 60 height 7
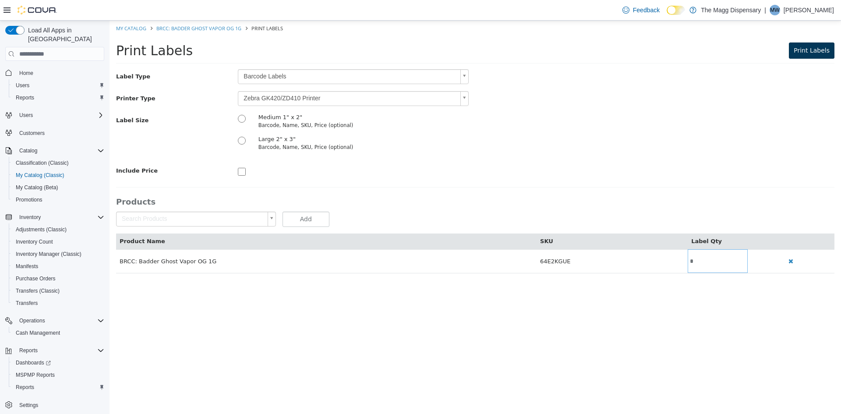
type input "*"
click at [822, 51] on span "Print Labels" at bounding box center [812, 50] width 36 height 7
click at [136, 28] on link "My Catalog" at bounding box center [131, 28] width 30 height 7
select select "**********"
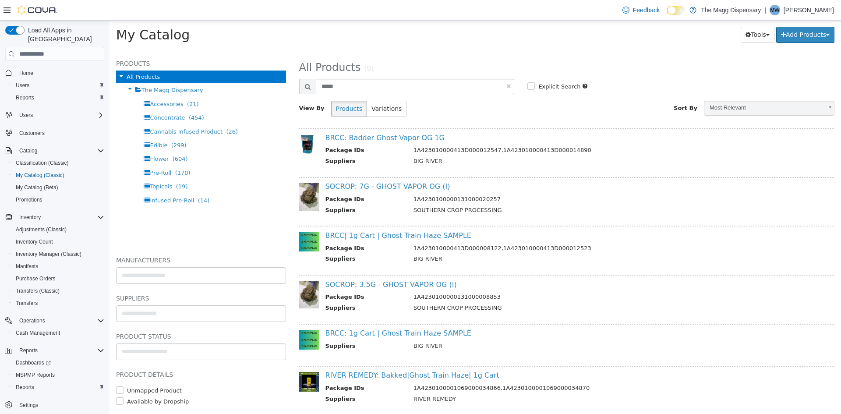
click at [506, 85] on link at bounding box center [508, 86] width 4 height 6
select select "**********"
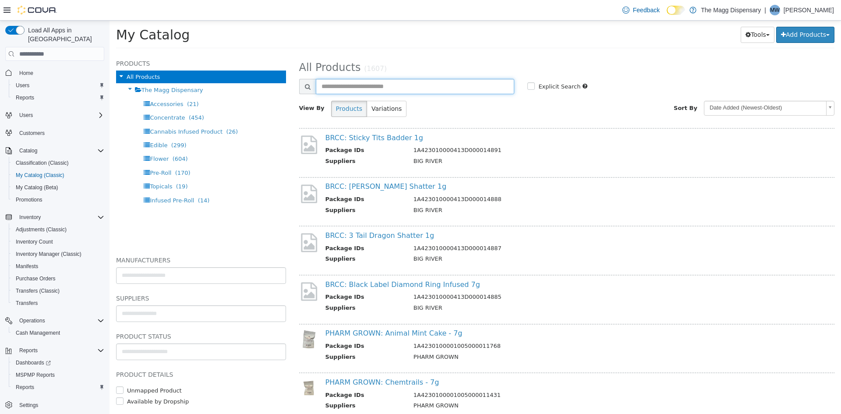
click at [457, 81] on input "text" at bounding box center [415, 86] width 199 height 15
type input "*********"
select select "**********"
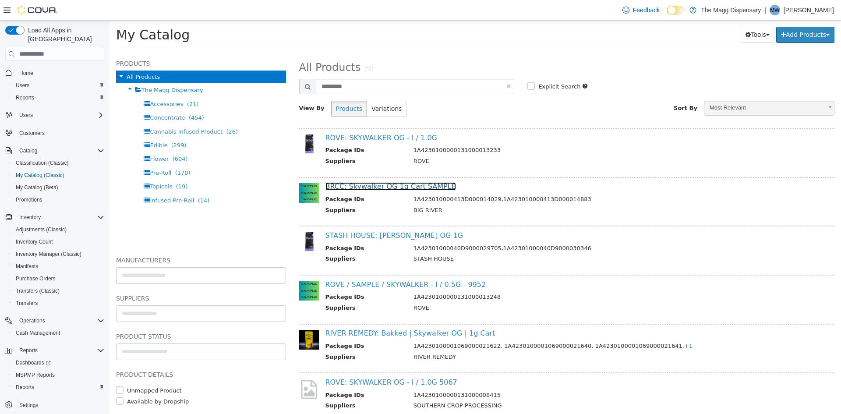
click at [362, 186] on link "BRCC: Skywalker OG 1g Cart SAMPLE" at bounding box center [390, 186] width 130 height 8
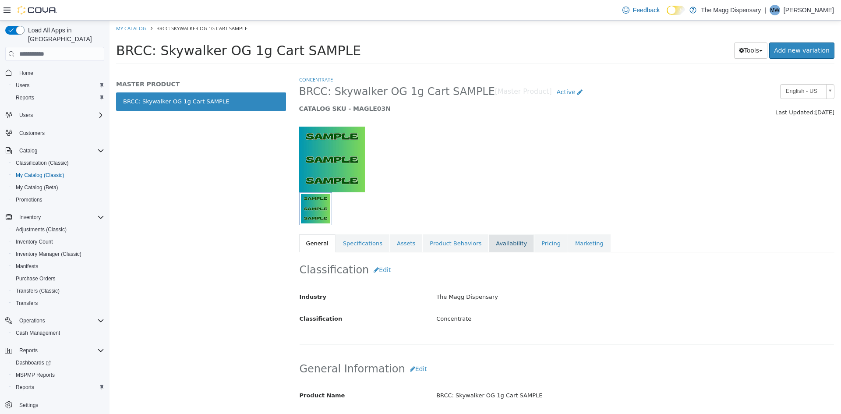
click at [492, 246] on link "Availability" at bounding box center [511, 243] width 45 height 18
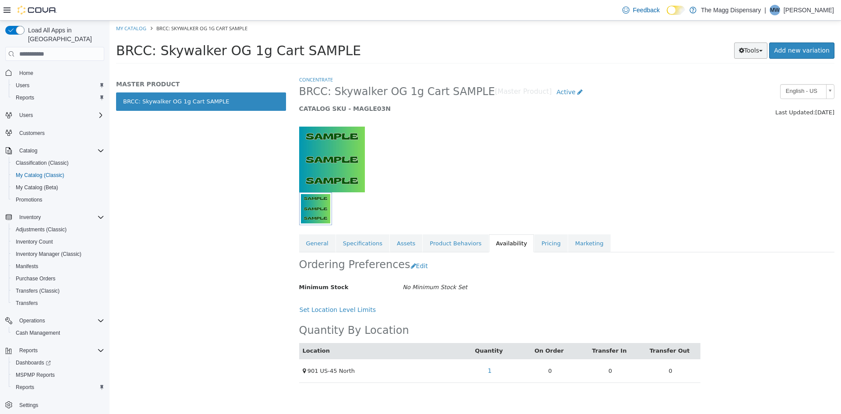
click at [755, 53] on button "Tools" at bounding box center [751, 50] width 34 height 16
click at [745, 81] on link "Print Labels" at bounding box center [732, 80] width 69 height 12
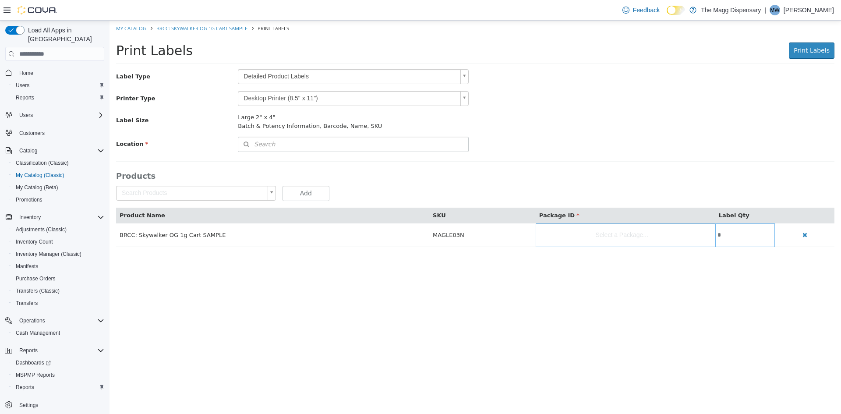
click at [283, 77] on body "Saving Bulk Changes... × My Catalog BRCC: Skywalker OG 1g Cart SAMPLE Print Lab…" at bounding box center [474, 139] width 731 height 236
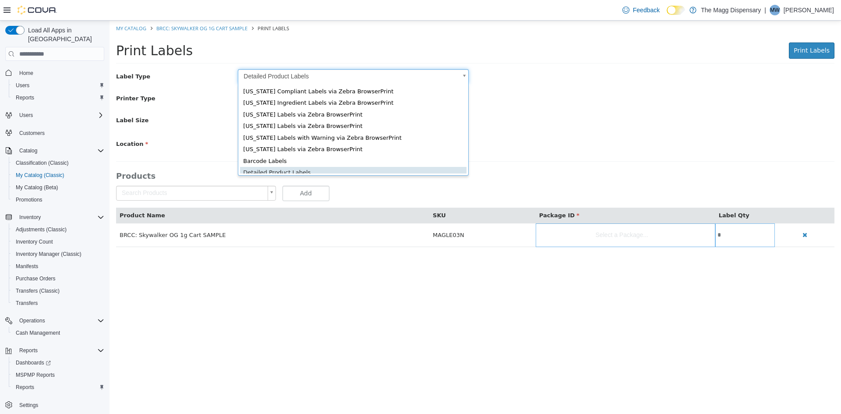
scroll to position [14, 0]
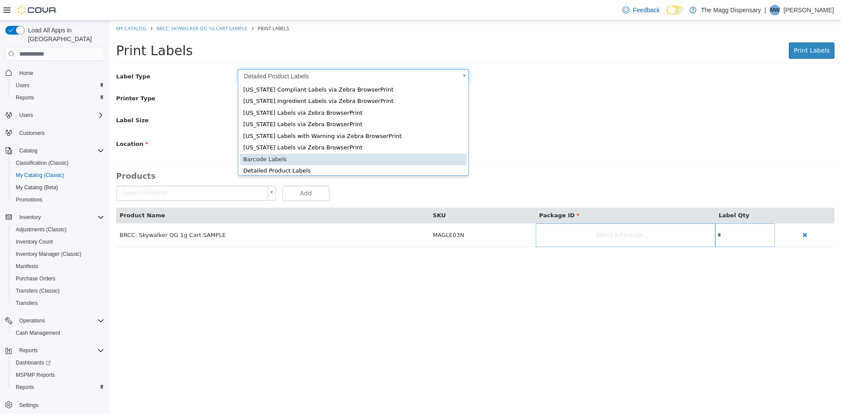
type input "*"
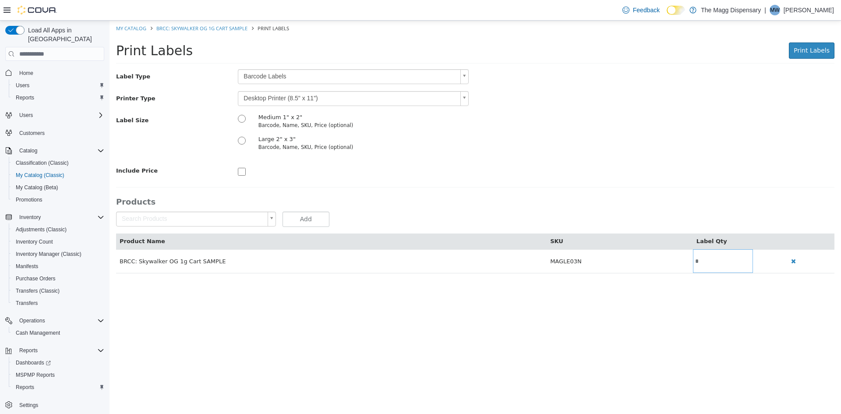
click at [308, 97] on body "Saving Bulk Changes... × My Catalog BRCC: Skywalker OG 1g Cart SAMPLE Print Lab…" at bounding box center [474, 152] width 731 height 262
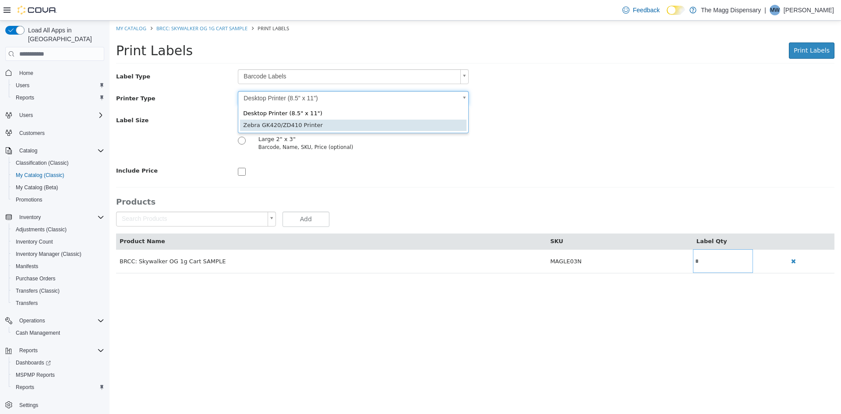
type input "*"
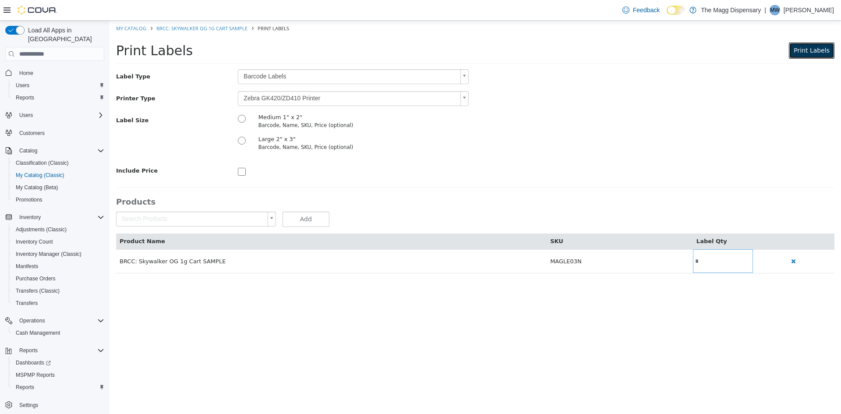
drag, startPoint x: 813, startPoint y: 50, endPoint x: 805, endPoint y: 63, distance: 14.9
click at [813, 50] on span "Print Labels" at bounding box center [812, 50] width 36 height 7
click at [136, 30] on link "My Catalog" at bounding box center [131, 28] width 30 height 7
select select "**********"
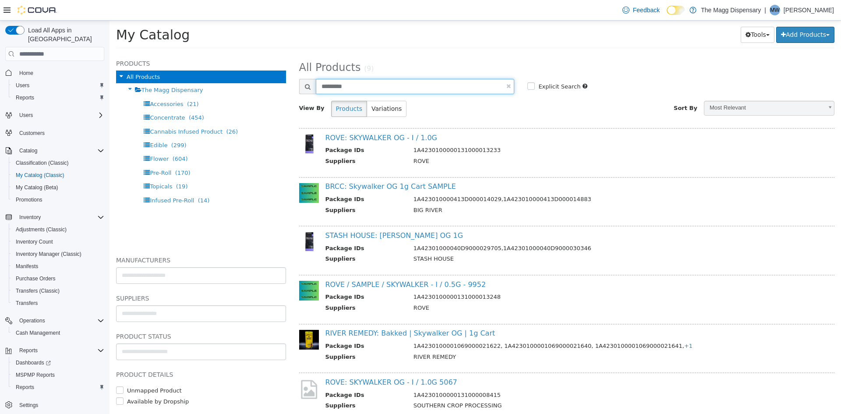
click at [374, 86] on input "*********" at bounding box center [415, 86] width 199 height 15
type input "**********"
select select "**********"
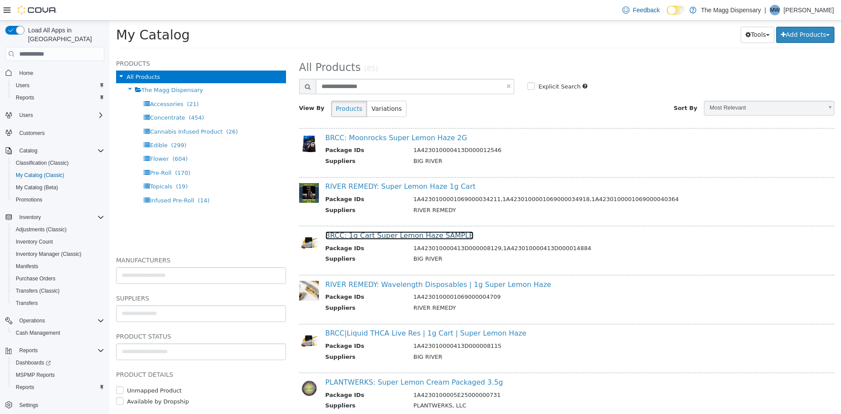
click at [446, 239] on link "BRCC: 1g Cart Super Lemon Haze SAMPLE" at bounding box center [399, 235] width 148 height 8
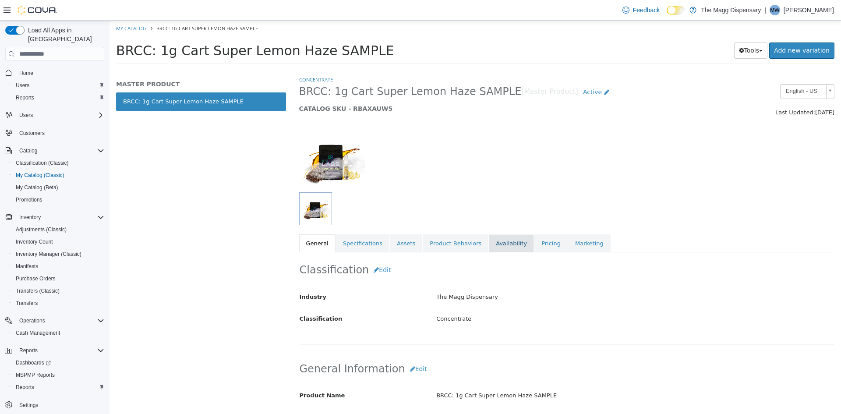
click at [500, 243] on link "Availability" at bounding box center [511, 243] width 45 height 18
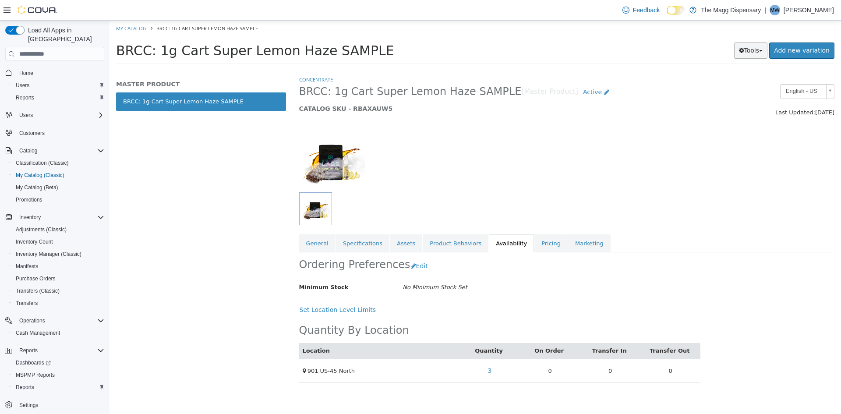
click at [744, 52] on icon "button" at bounding box center [741, 50] width 5 height 6
click at [735, 77] on link "Print Labels" at bounding box center [732, 80] width 69 height 12
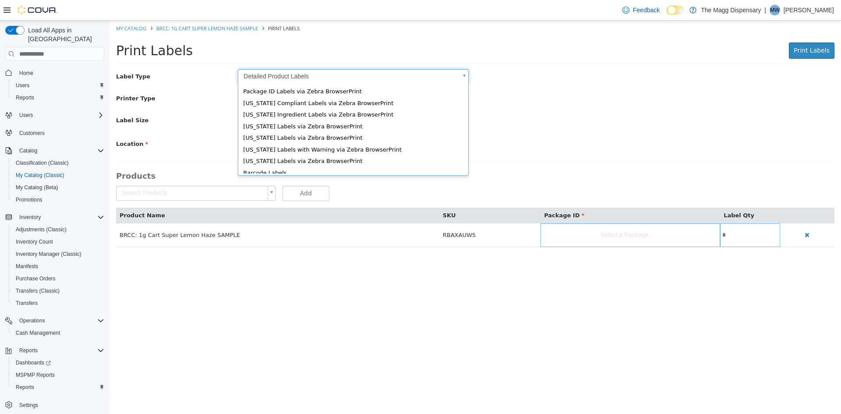
click at [413, 77] on body "Saving Bulk Changes... × My Catalog BRCC: 1g Cart Super Lemon Haze SAMPLE Print…" at bounding box center [474, 139] width 731 height 236
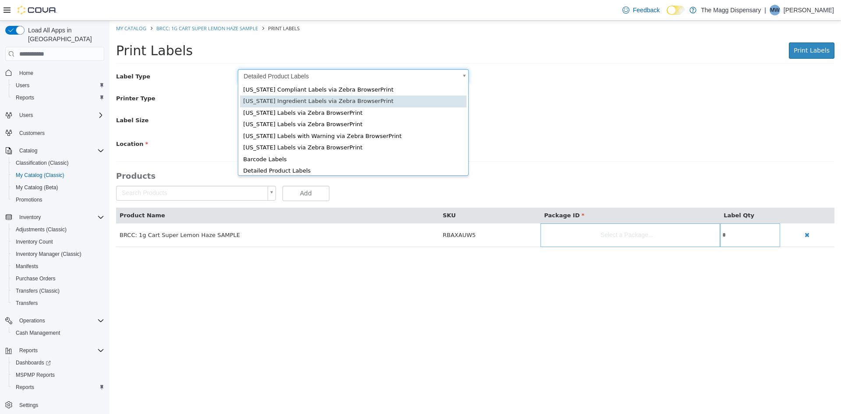
scroll to position [12, 0]
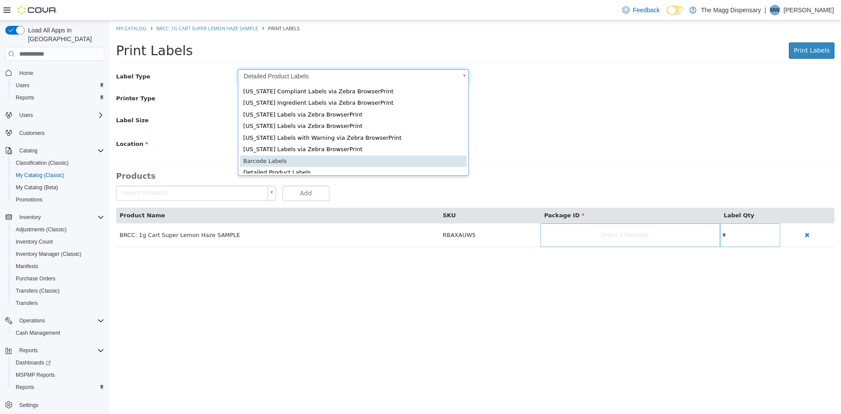
type input "*"
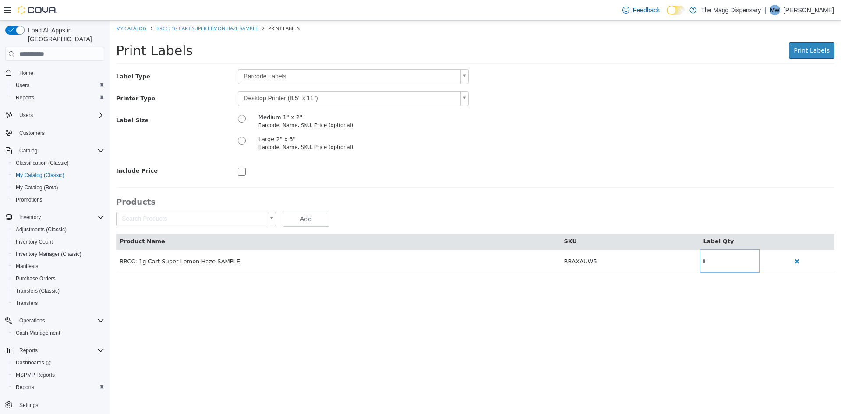
click at [304, 98] on body "Saving Bulk Changes... × My Catalog BRCC: 1g Cart Super Lemon Haze SAMPLE Print…" at bounding box center [474, 152] width 731 height 262
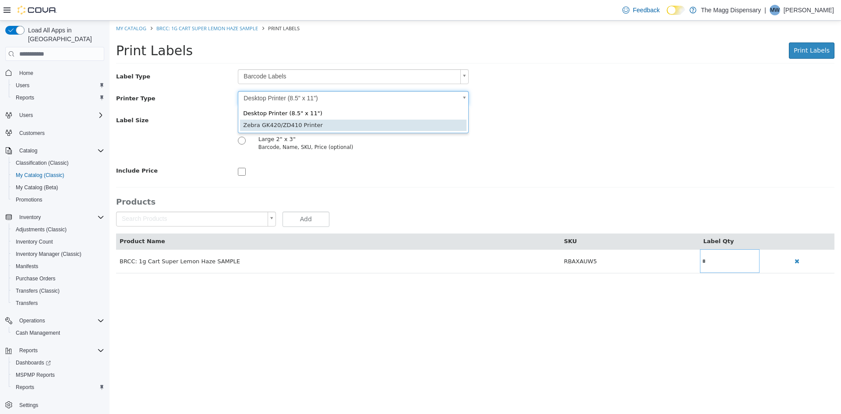
type input "*"
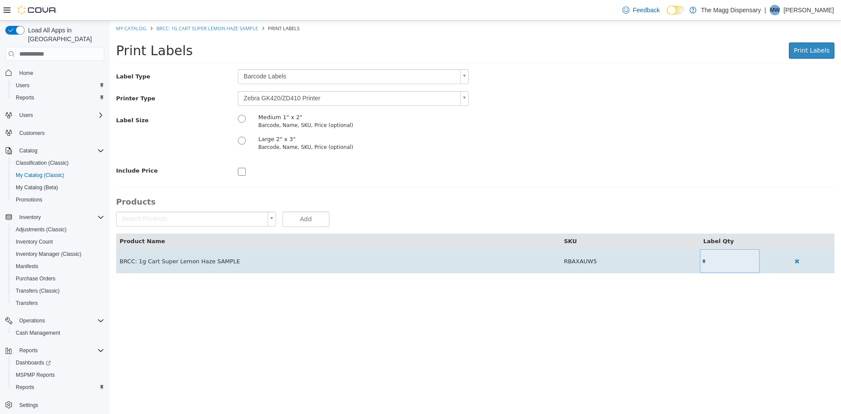
click at [712, 255] on td "*" at bounding box center [730, 261] width 60 height 24
click at [711, 259] on input "*" at bounding box center [730, 261] width 60 height 7
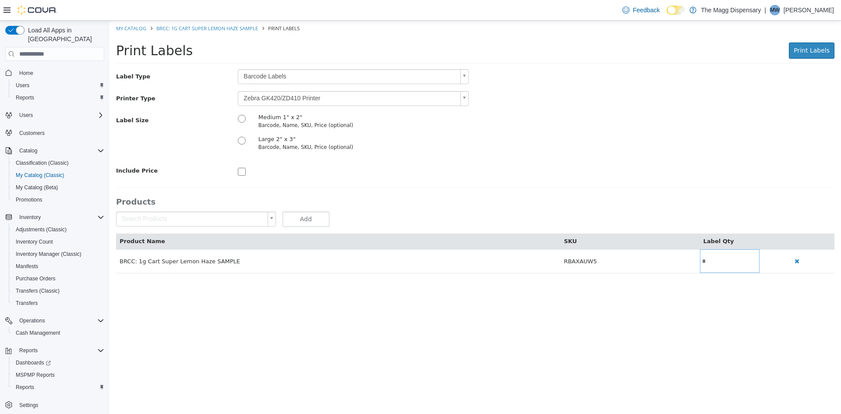
type input "*"
click at [829, 23] on ol "My Catalog BRCC: 1g Cart Super Lemon Haze SAMPLE Print Labels" at bounding box center [474, 29] width 731 height 16
click at [824, 42] on div "Print Labels Preparing Labels" at bounding box center [694, 50] width 282 height 16
click at [824, 48] on span "Print Labels" at bounding box center [812, 50] width 36 height 7
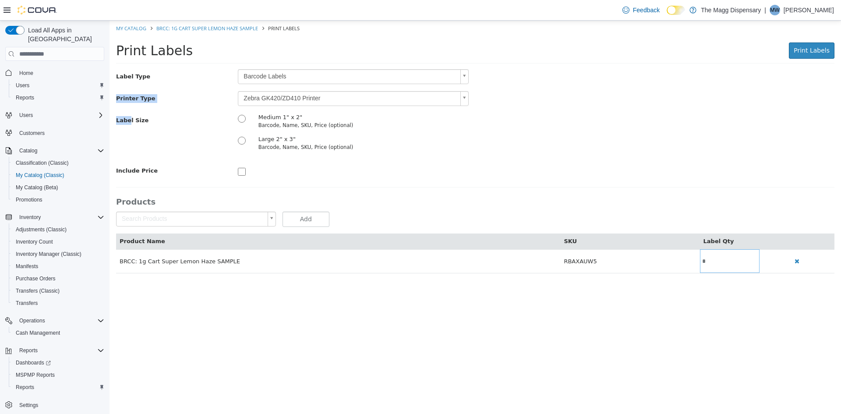
drag, startPoint x: 0, startPoint y: 136, endPoint x: 274, endPoint y: 37, distance: 291.6
click at [260, 88] on div "Label Type Barcode Labels * Printer Type Zebra GK420/ZD410 Printer * Label Size…" at bounding box center [475, 123] width 718 height 109
